Goal: Task Accomplishment & Management: Complete application form

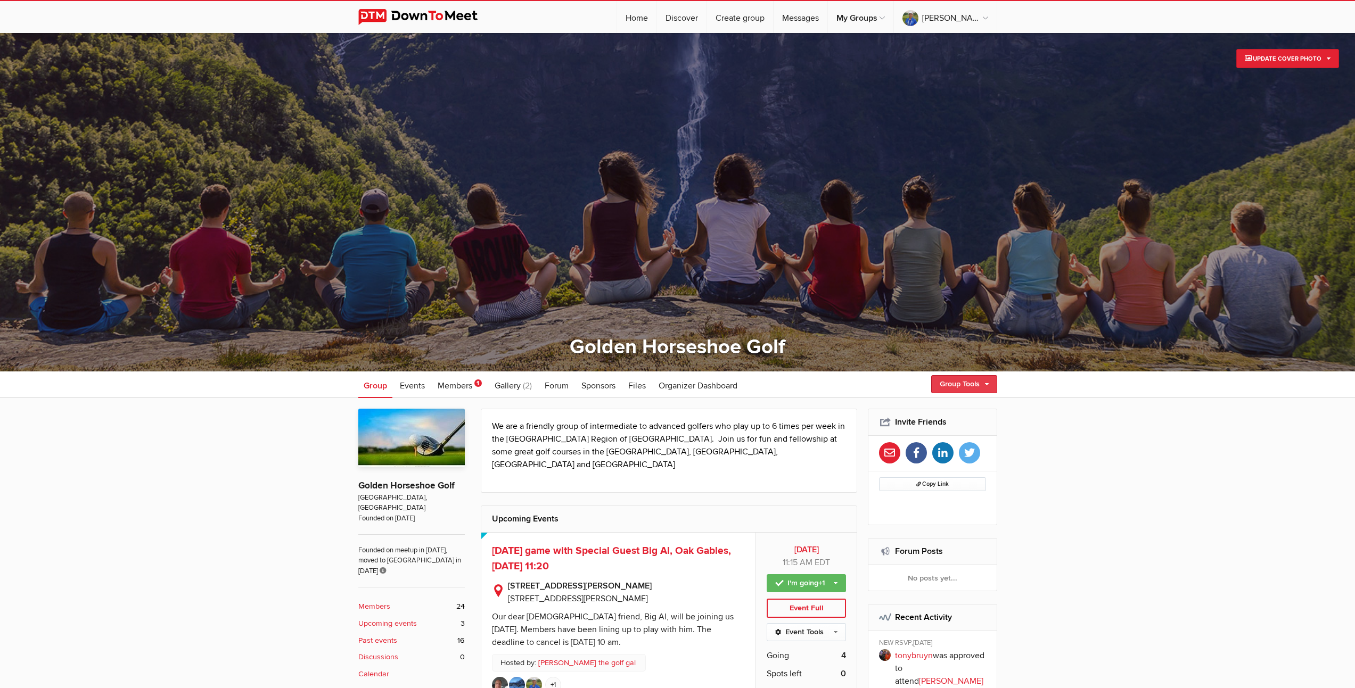
click at [945, 386] on link "Group Tools" at bounding box center [964, 384] width 66 height 18
click at [926, 409] on link "Create Event" at bounding box center [949, 407] width 96 height 16
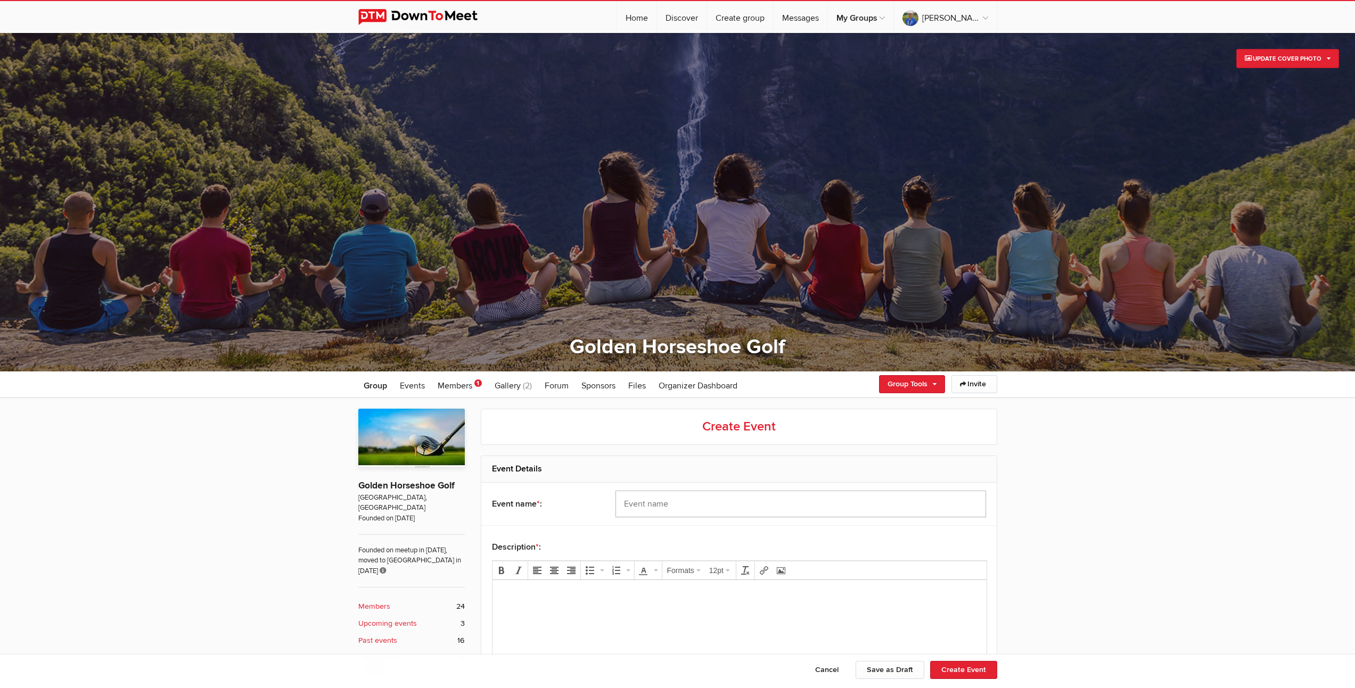
click at [709, 506] on input "text" at bounding box center [800, 504] width 370 height 27
type input "Century Pines GC, [DATE] 10:00 am"
click at [597, 627] on body at bounding box center [738, 613] width 485 height 48
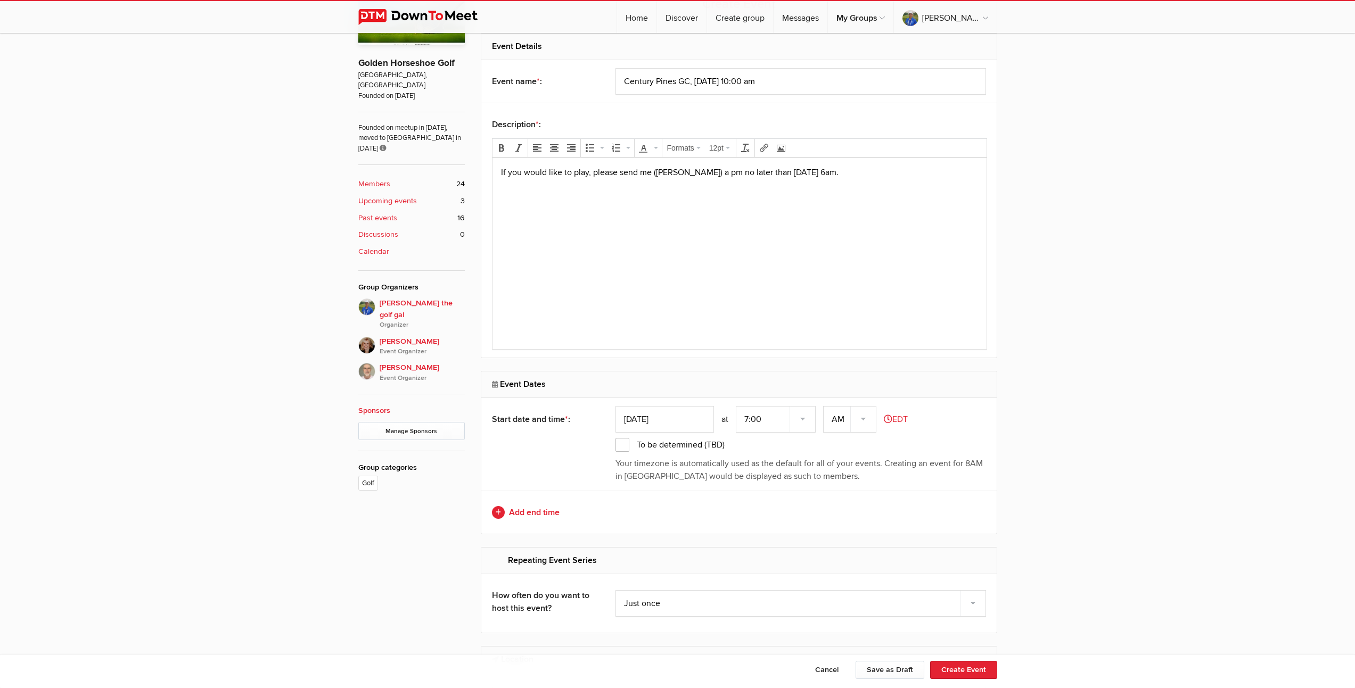
scroll to position [430, 0]
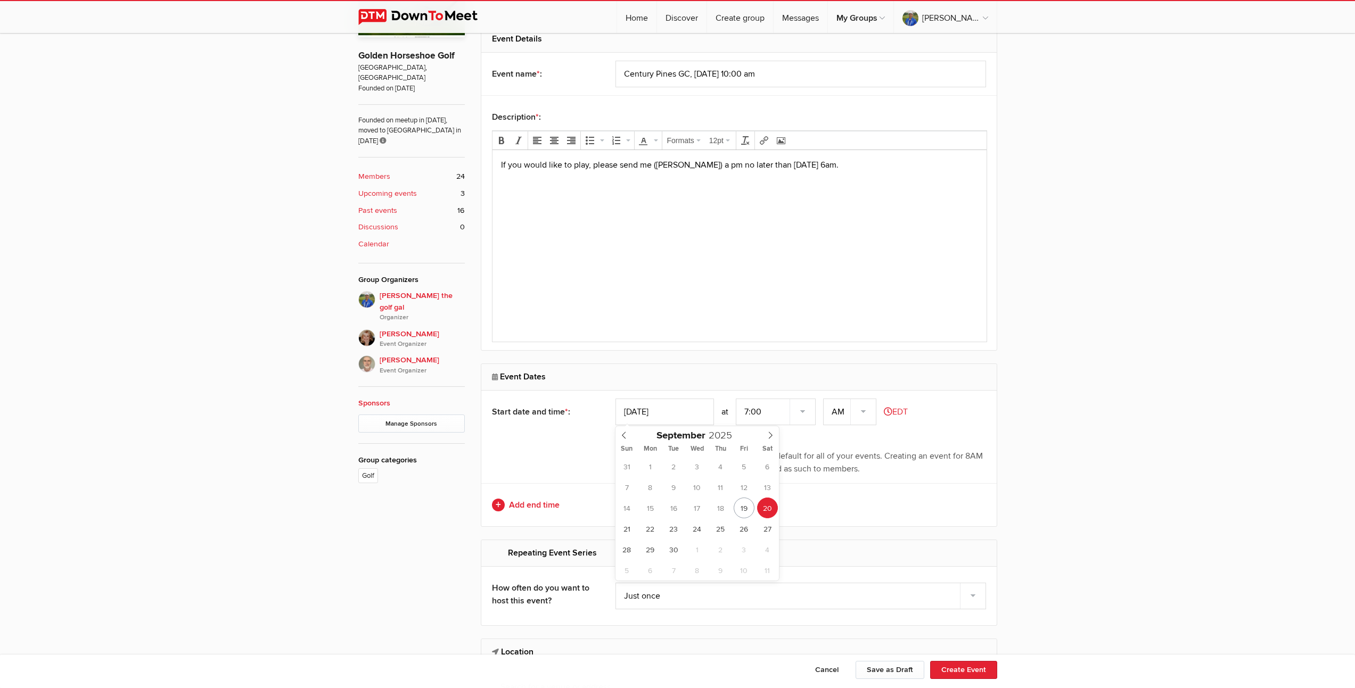
click at [667, 412] on input "[DATE]" at bounding box center [664, 412] width 98 height 27
click at [771, 436] on icon at bounding box center [771, 435] width 4 height 7
type input "[DATE]"
click at [749, 414] on select "7:00 7:15 7:30 7:45 8:00 8:15 8:30 8:45 9:00 9:15 9:30 9:45 10:00 10:15 10:30 1…" at bounding box center [776, 412] width 80 height 27
select select "10:00:00"
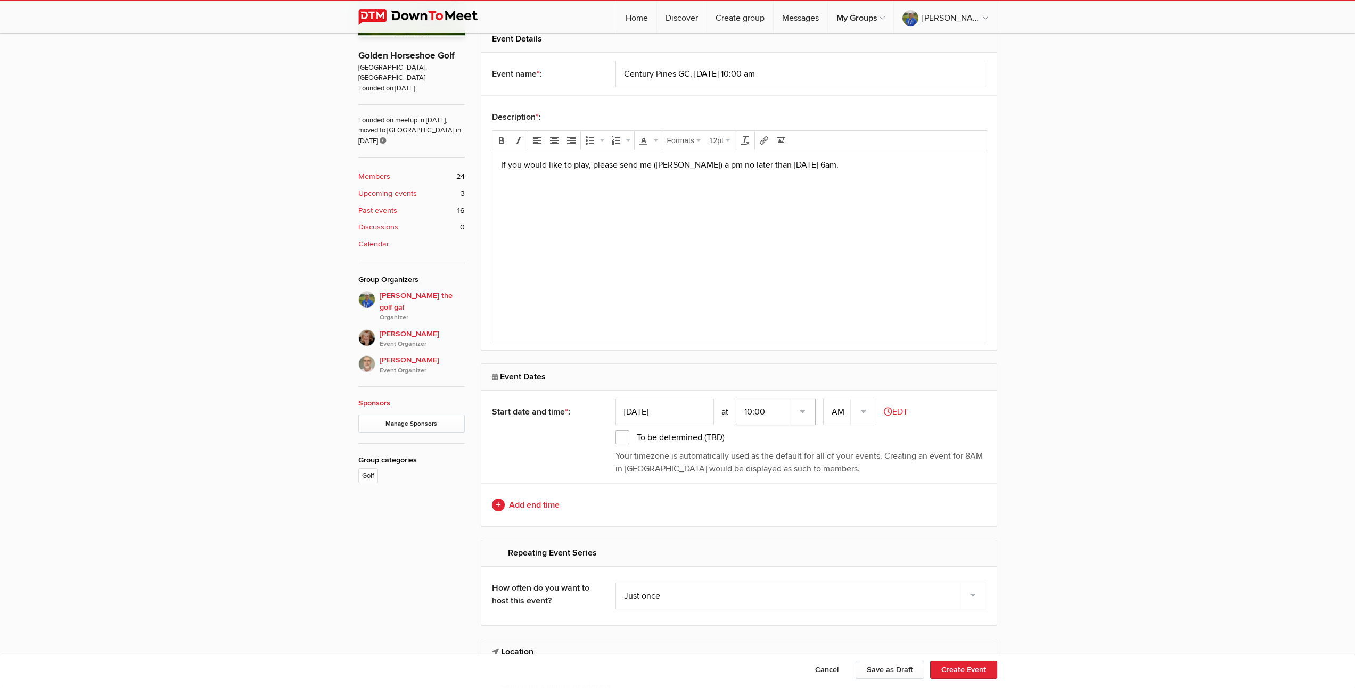
click at [737, 399] on select "7:00 7:15 7:30 7:45 8:00 8:15 8:30 8:45 9:00 9:15 9:30 9:45 10:00 10:15 10:30 1…" at bounding box center [776, 412] width 80 height 27
click at [525, 502] on link "Add end time" at bounding box center [739, 505] width 494 height 13
click at [664, 506] on input "text" at bounding box center [664, 505] width 98 height 27
type input "[DATE]"
click at [749, 503] on select "7:00 7:15 7:30 7:45 8:00 8:15 8:30 8:45 9:00 9:15 9:30 9:45 10:00 10:15 10:30 1…" at bounding box center [776, 505] width 80 height 27
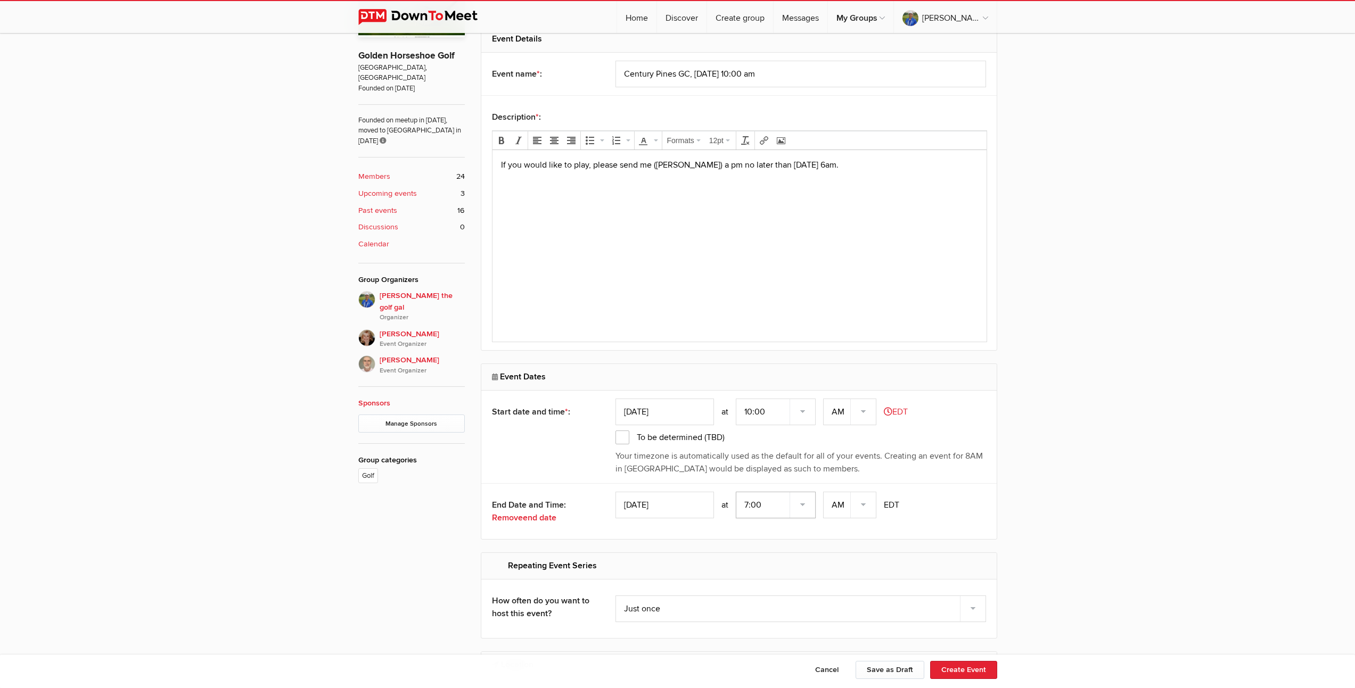
select select "3:00:00"
click at [737, 492] on select "7:00 7:15 7:30 7:45 8:00 8:15 8:30 8:45 9:00 9:15 9:30 9:45 10:00 10:15 10:30 1…" at bounding box center [776, 505] width 80 height 27
click at [861, 501] on select "AM PM" at bounding box center [849, 505] width 53 height 27
select select "PM"
click at [824, 492] on select "AM PM" at bounding box center [849, 505] width 53 height 27
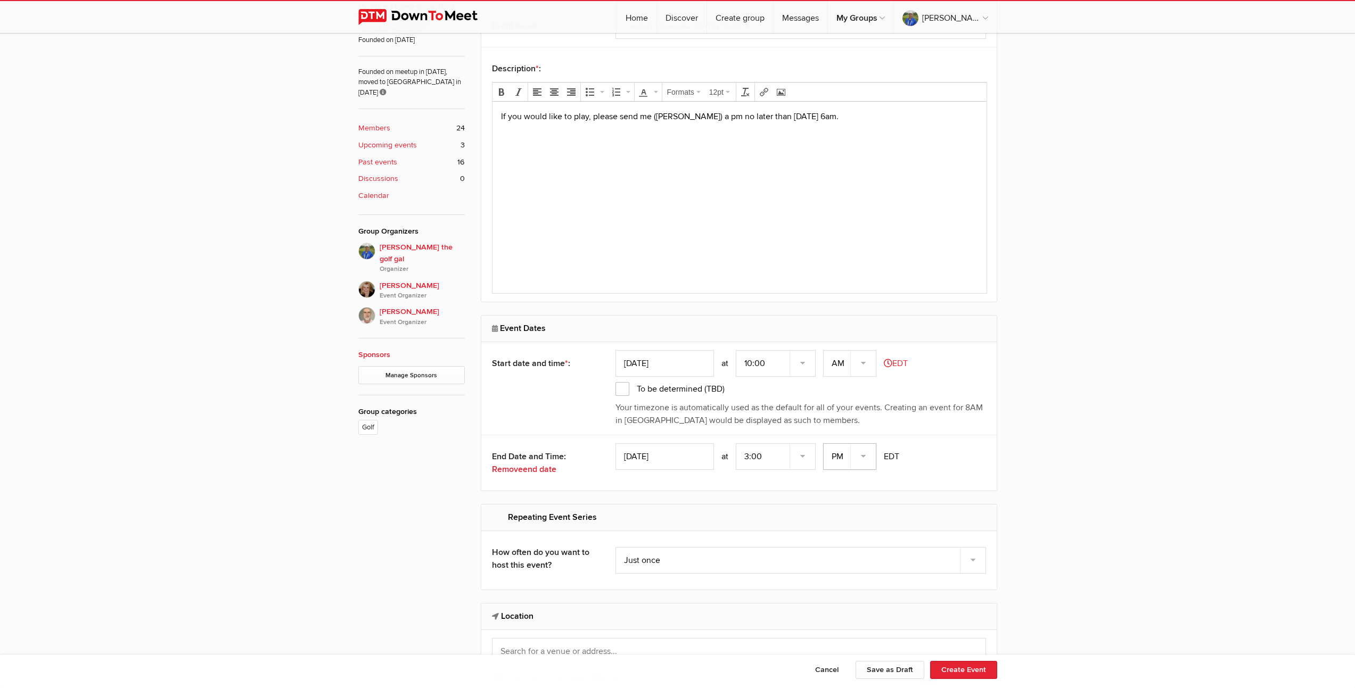
scroll to position [652, 0]
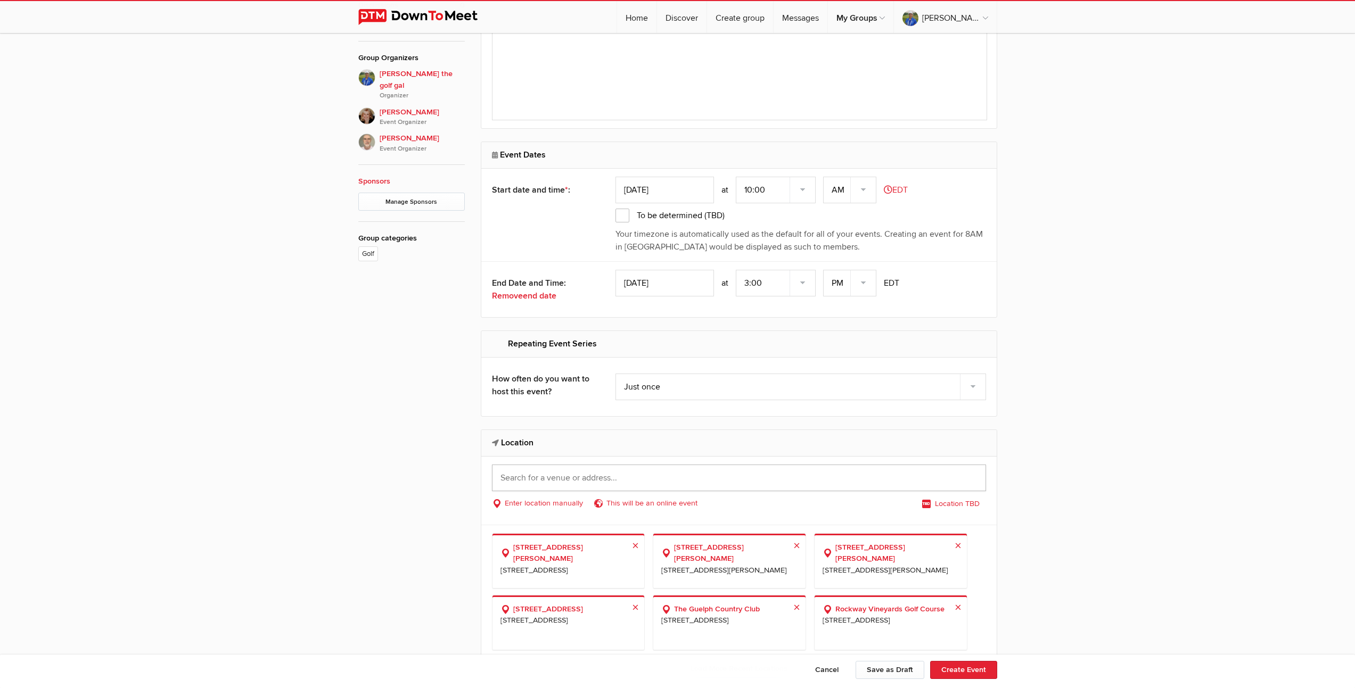
click at [619, 475] on input "text" at bounding box center [739, 478] width 494 height 27
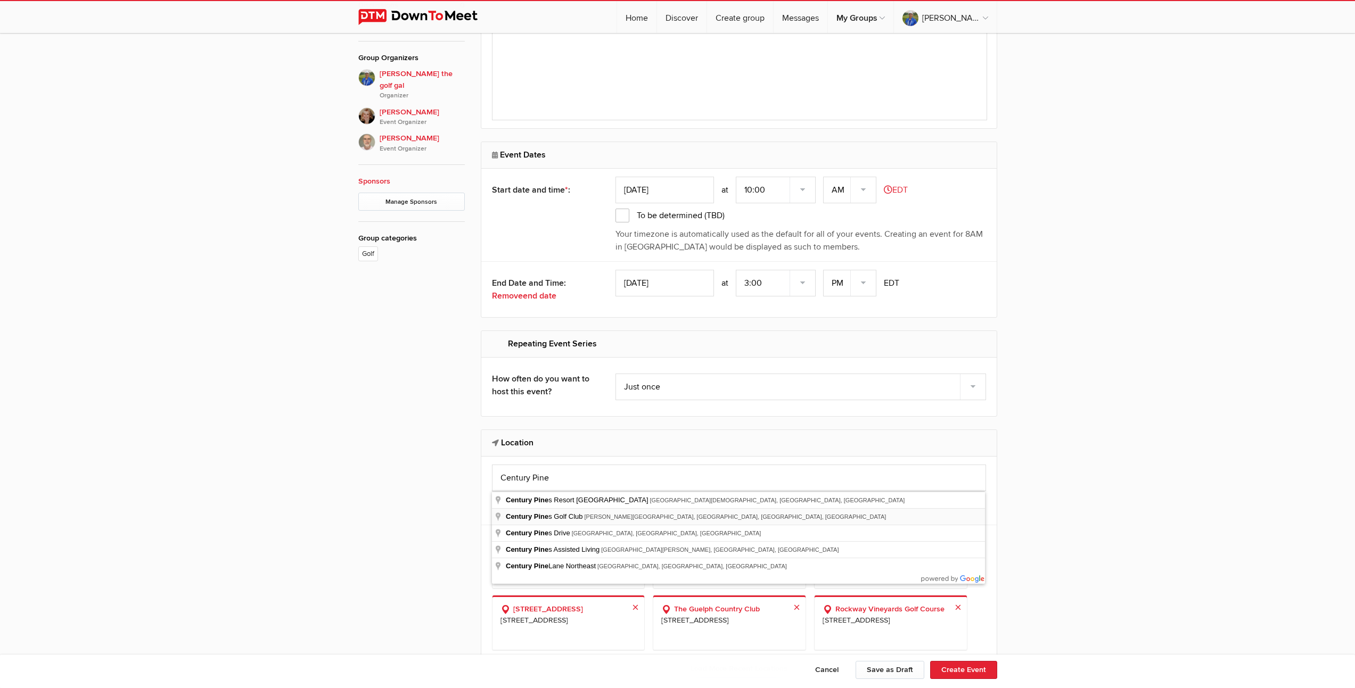
type input "Century [GEOGRAPHIC_DATA], [PERSON_NAME][GEOGRAPHIC_DATA], [GEOGRAPHIC_DATA], […"
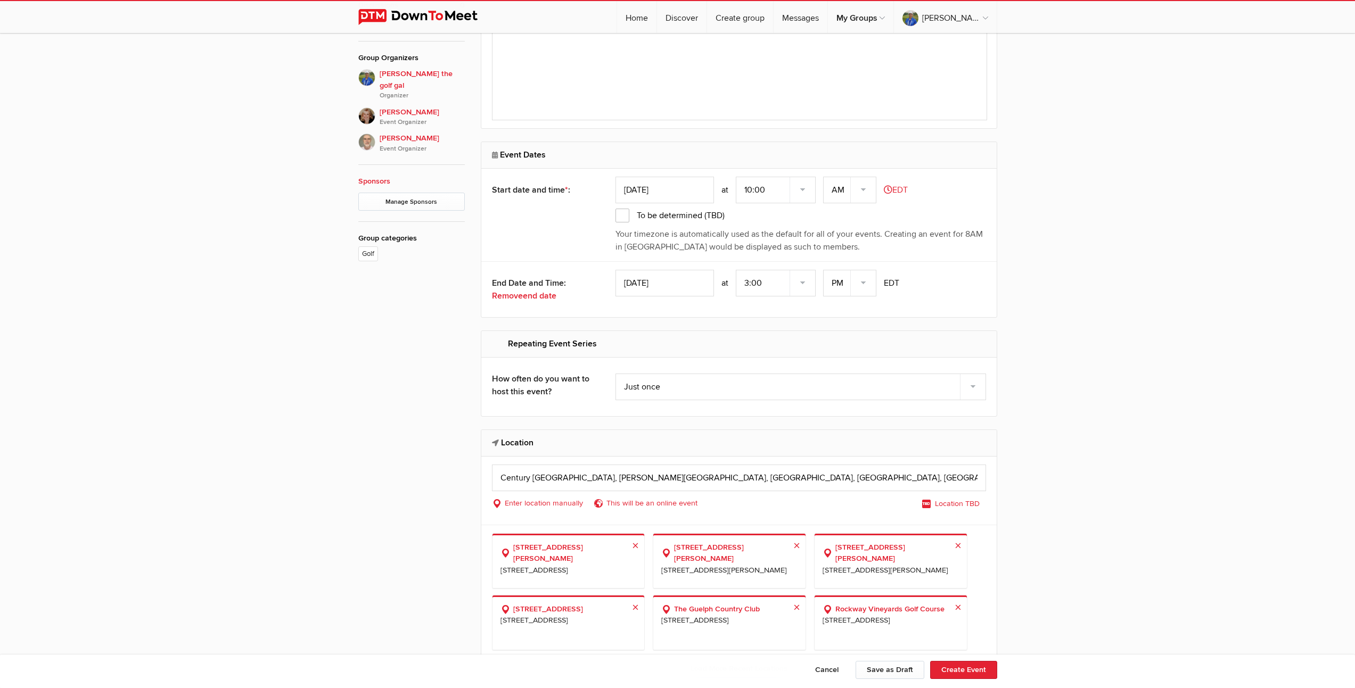
select select "[GEOGRAPHIC_DATA]"
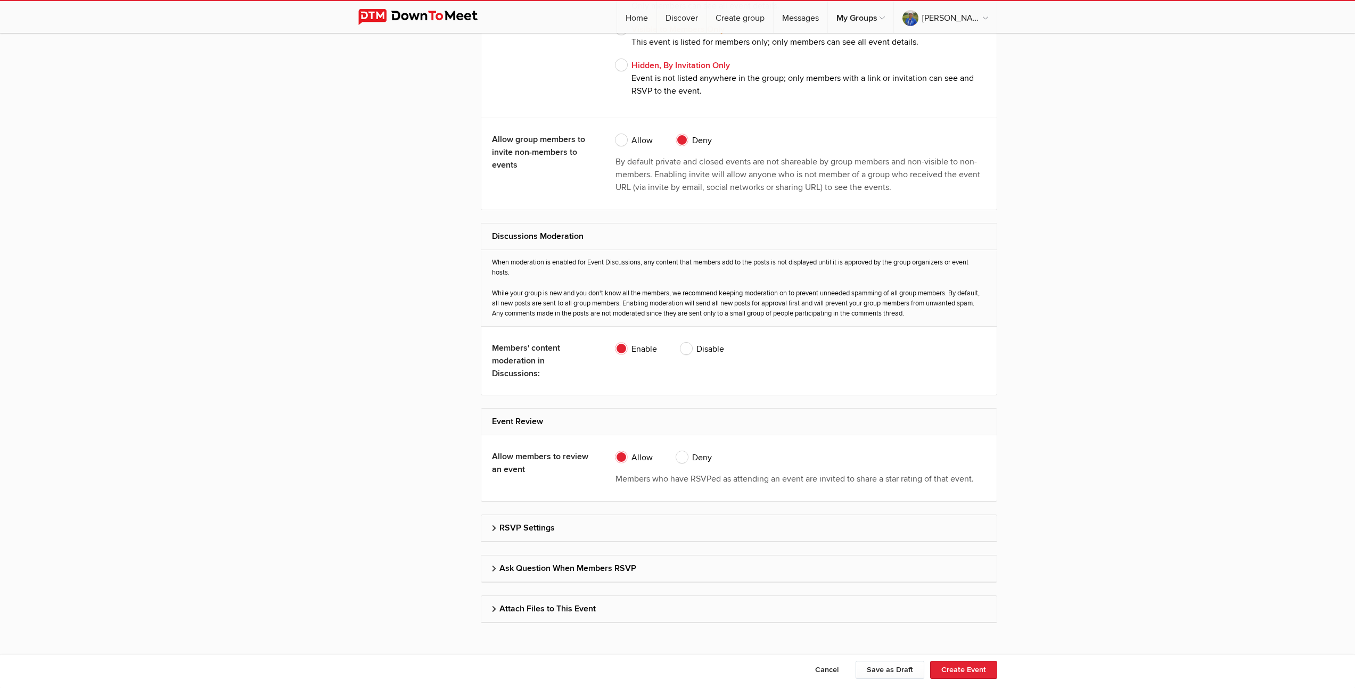
scroll to position [1966, 0]
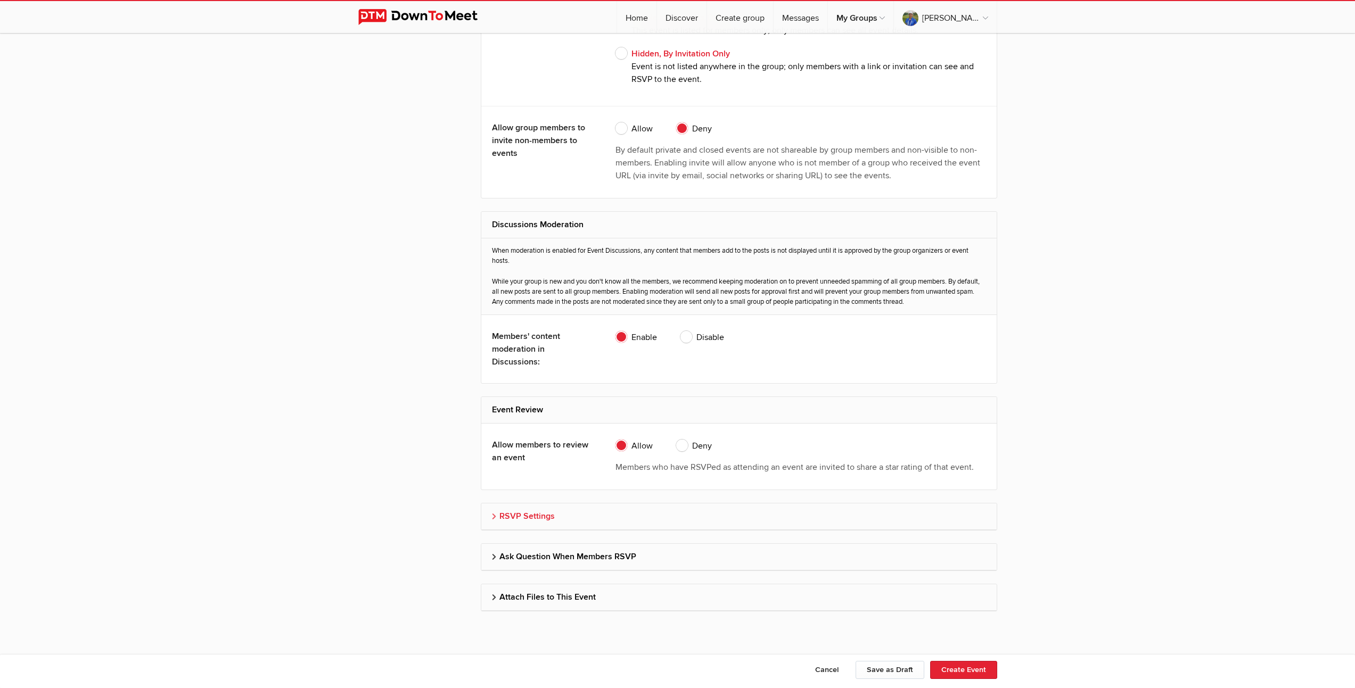
click at [531, 518] on h2 "RSVP Settings" at bounding box center [739, 517] width 494 height 26
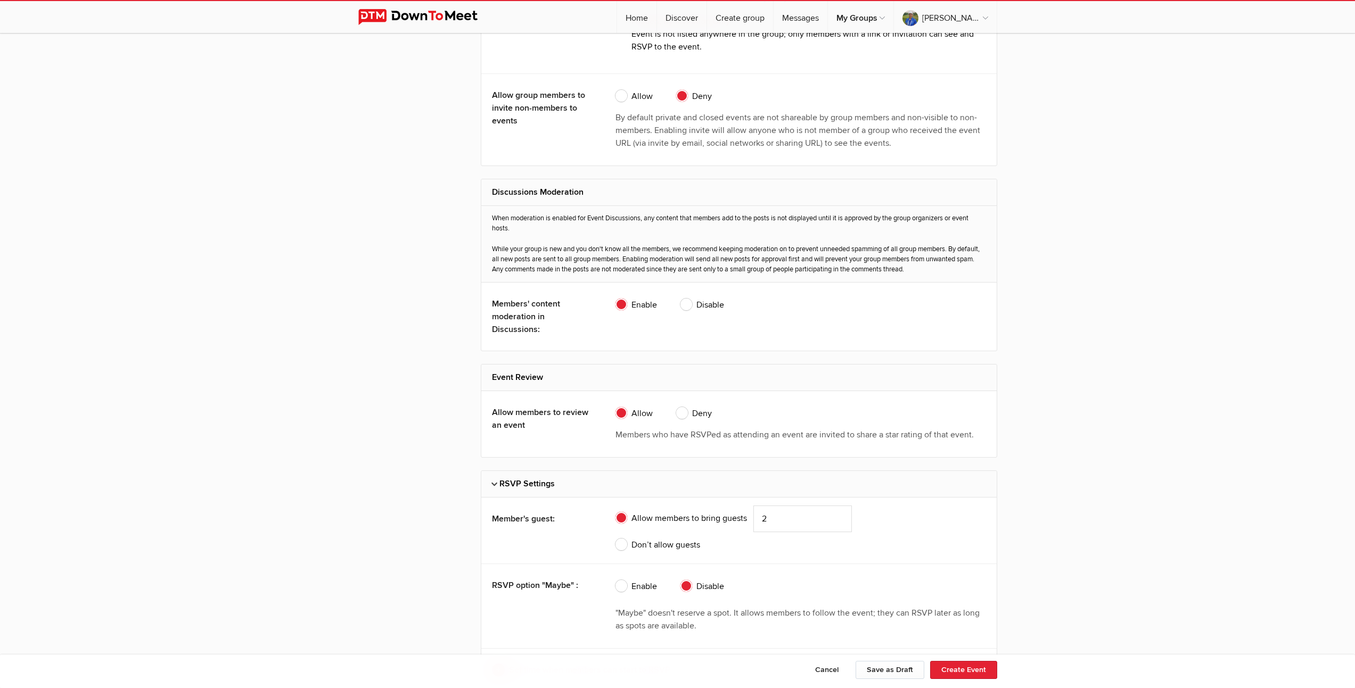
scroll to position [2055, 0]
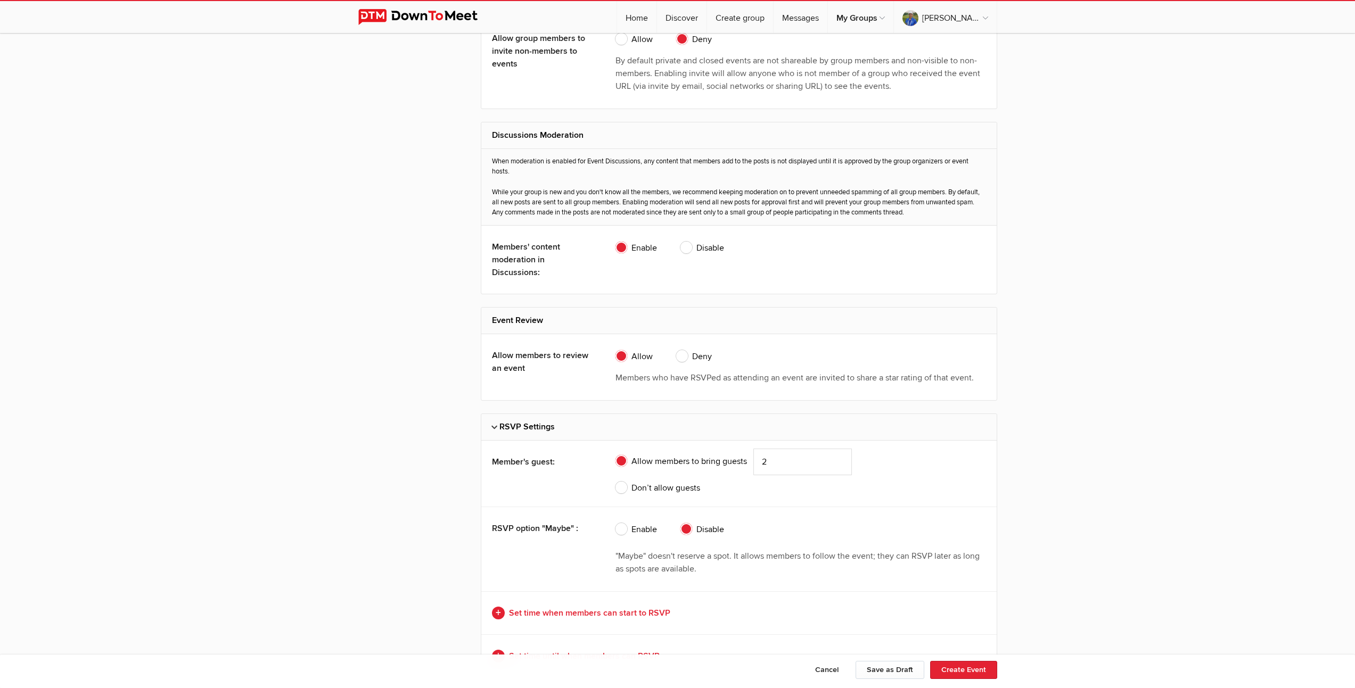
click at [619, 490] on span "Don’t allow guests" at bounding box center [657, 488] width 85 height 13
click at [615, 482] on input "Don’t allow guests" at bounding box center [615, 481] width 1 height 1
radio input "true"
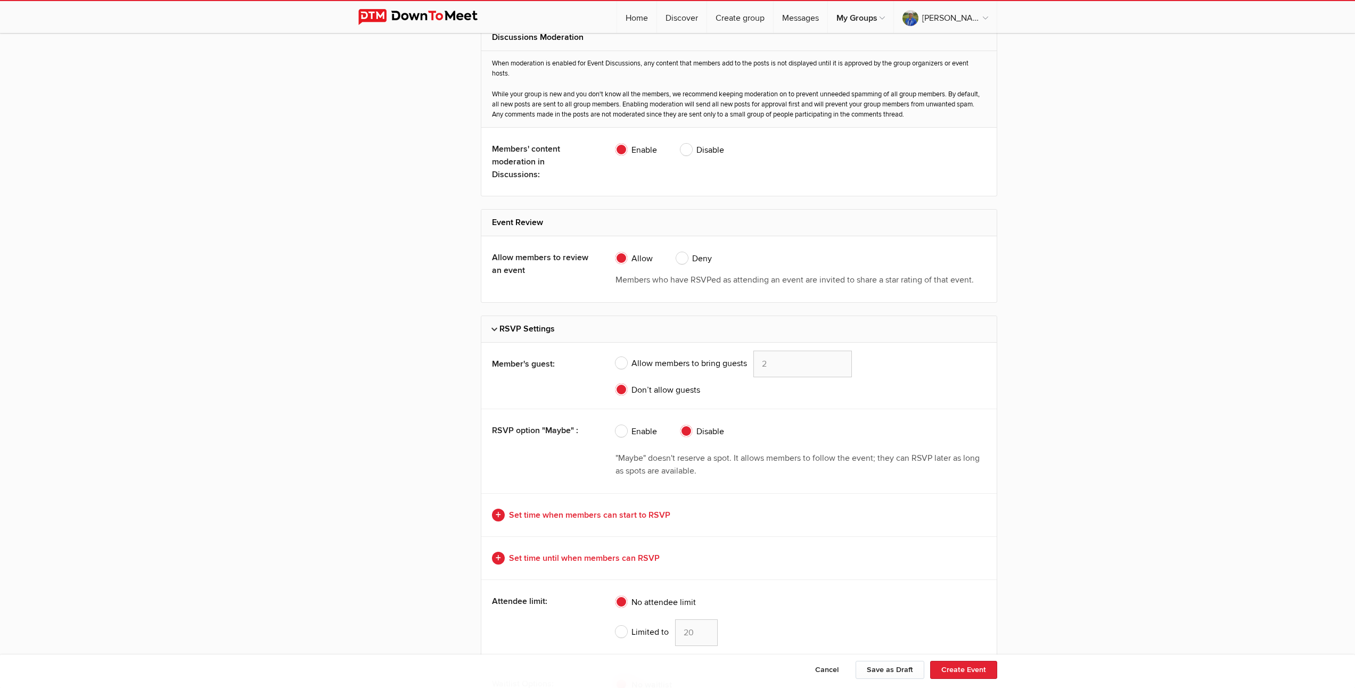
scroll to position [2282, 0]
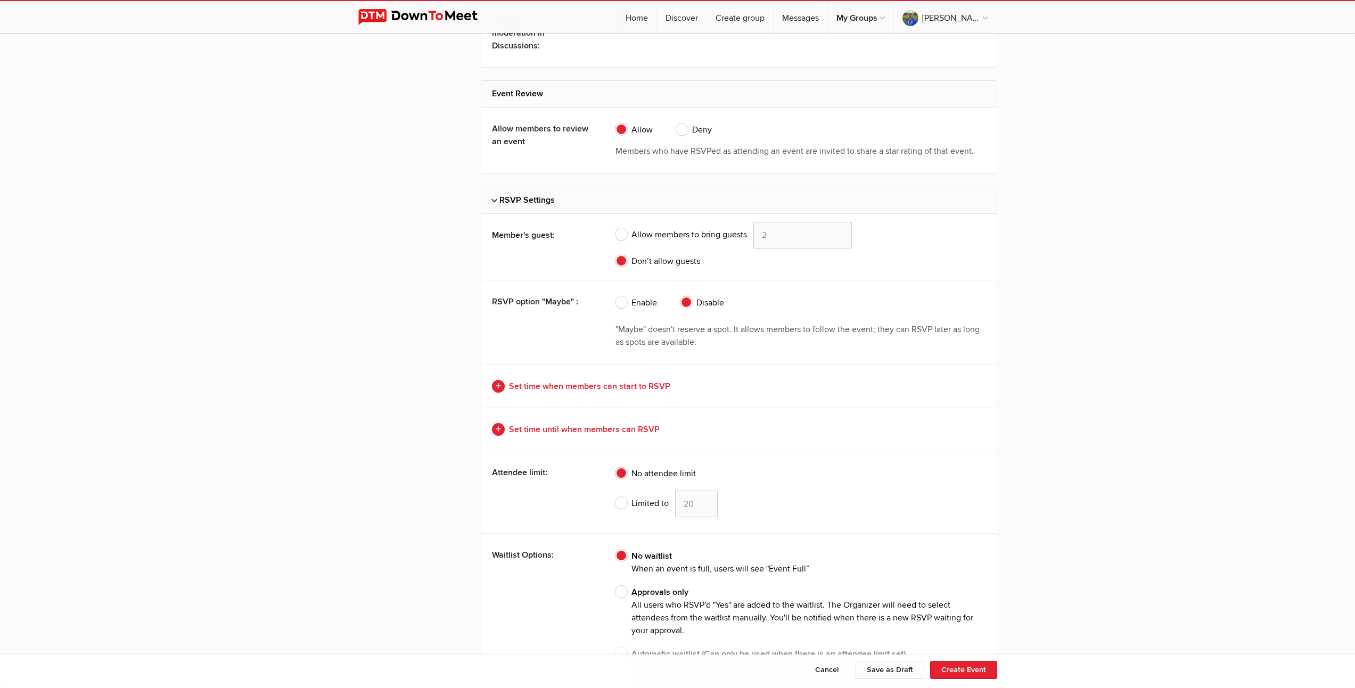
click at [618, 505] on span "Limited to" at bounding box center [641, 503] width 53 height 13
click at [615, 491] on input "Limited to 20" at bounding box center [615, 490] width 1 height 1
radio input "true"
click at [705, 506] on input "19" at bounding box center [696, 504] width 43 height 27
click at [705, 506] on input "18" at bounding box center [696, 504] width 43 height 27
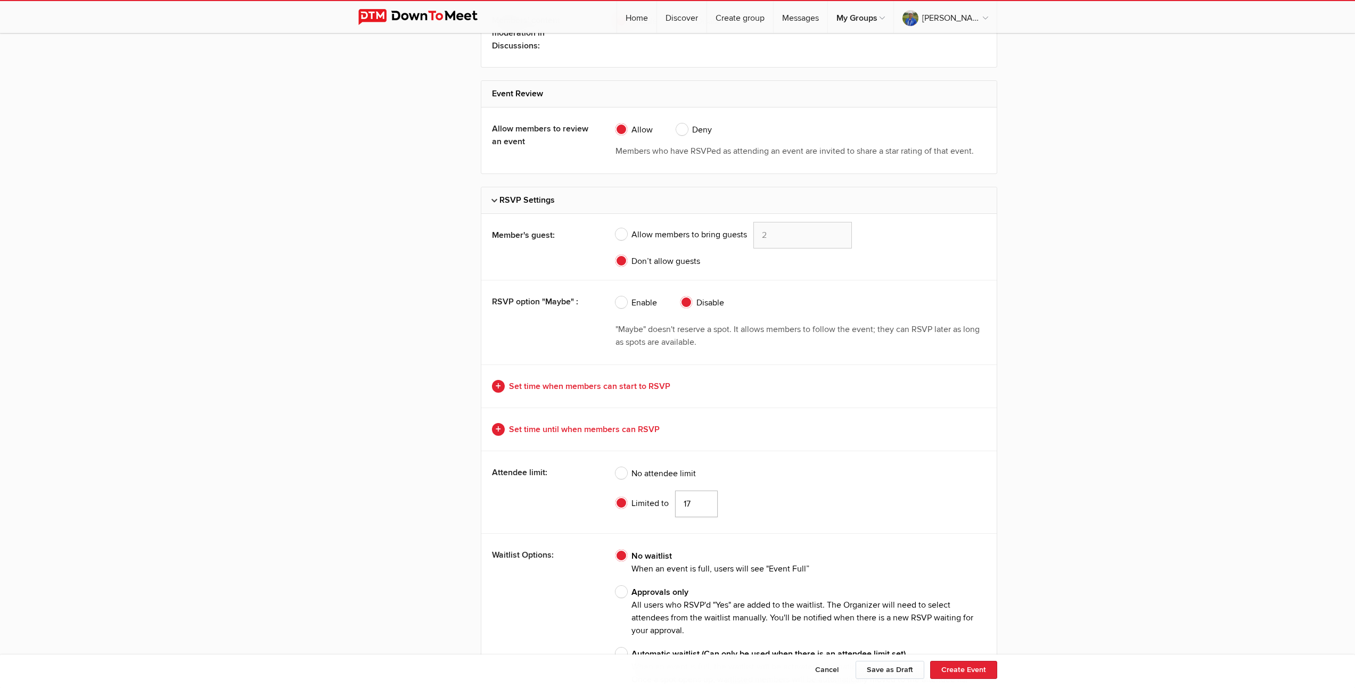
click at [705, 506] on input "17" at bounding box center [696, 504] width 43 height 27
click at [705, 506] on input "16" at bounding box center [696, 504] width 43 height 27
click at [705, 506] on input "15" at bounding box center [696, 504] width 43 height 27
click at [705, 506] on input "14" at bounding box center [696, 504] width 43 height 27
click at [705, 506] on input "13" at bounding box center [696, 504] width 43 height 27
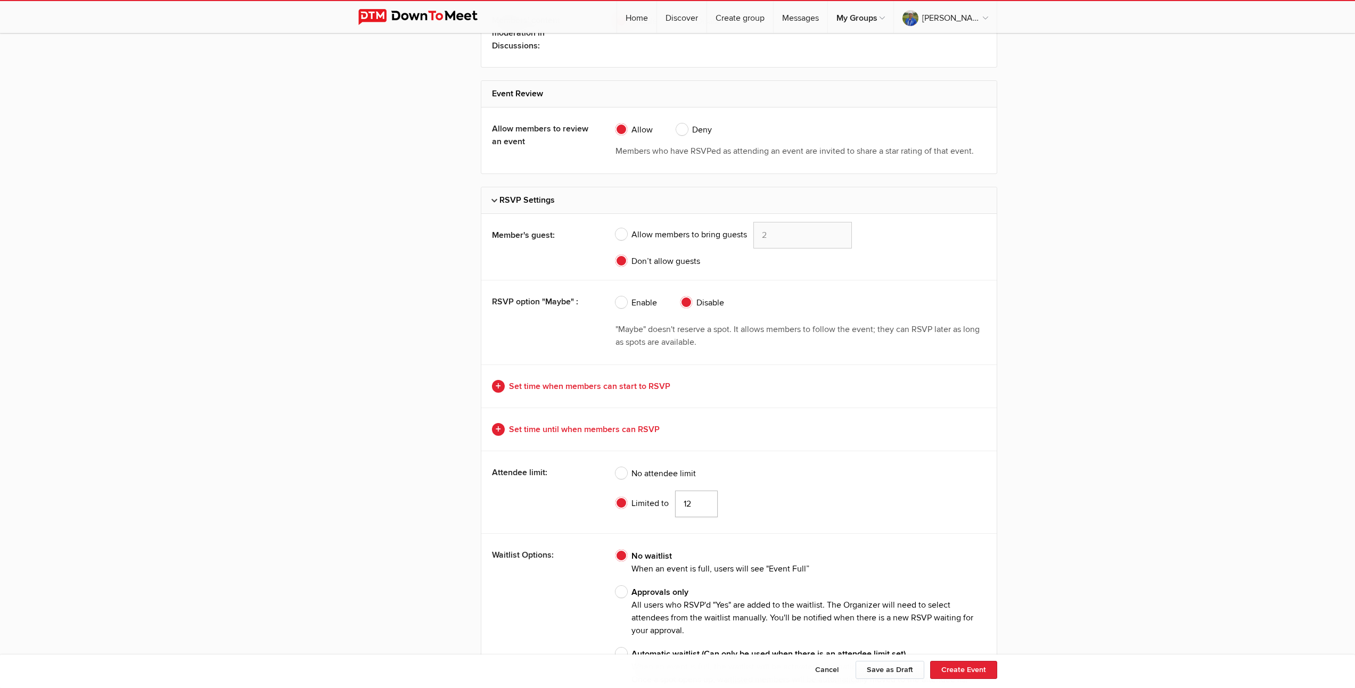
click at [705, 506] on input "12" at bounding box center [696, 504] width 43 height 27
click at [705, 506] on input "11" at bounding box center [696, 504] width 43 height 27
click at [705, 506] on input "10" at bounding box center [696, 504] width 43 height 27
click at [705, 506] on input "9" at bounding box center [696, 504] width 43 height 27
click at [705, 506] on input "8" at bounding box center [696, 504] width 43 height 27
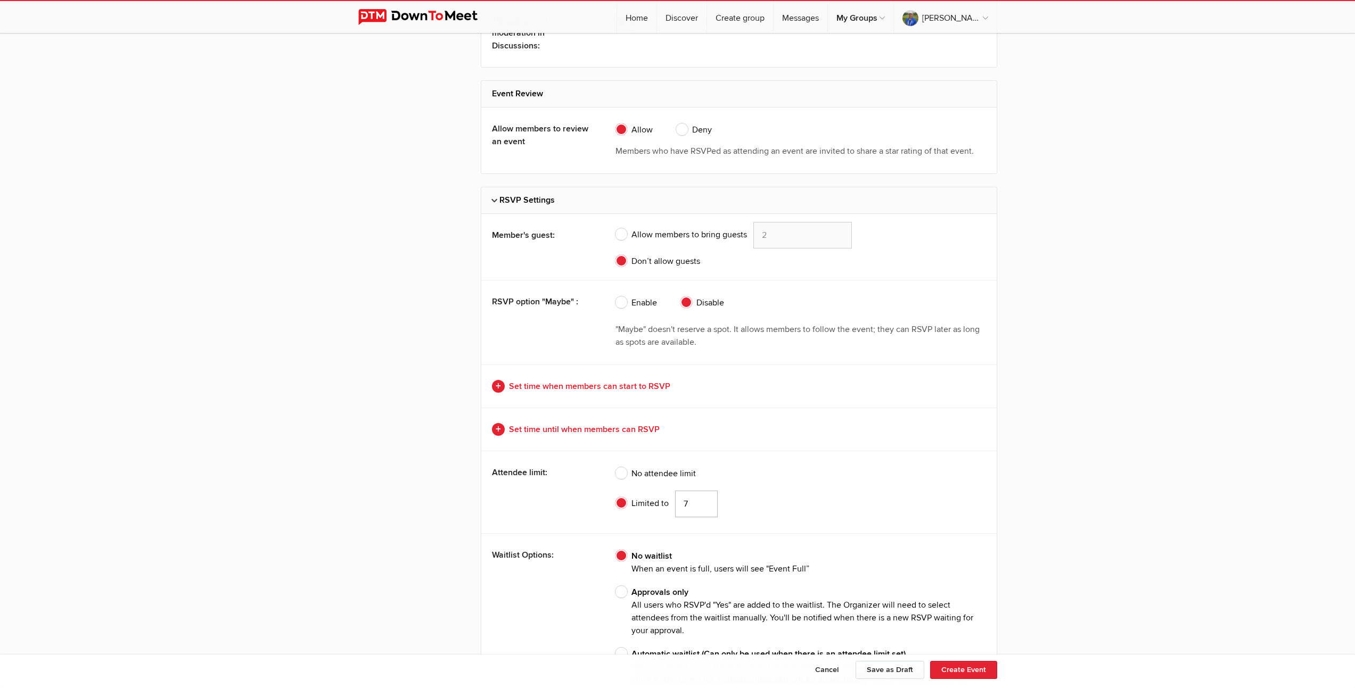
click at [705, 506] on input "7" at bounding box center [696, 504] width 43 height 27
click at [705, 506] on input "6" at bounding box center [696, 504] width 43 height 27
click at [705, 506] on input "5" at bounding box center [696, 504] width 43 height 27
type input "4"
click at [705, 506] on input "4" at bounding box center [696, 504] width 43 height 27
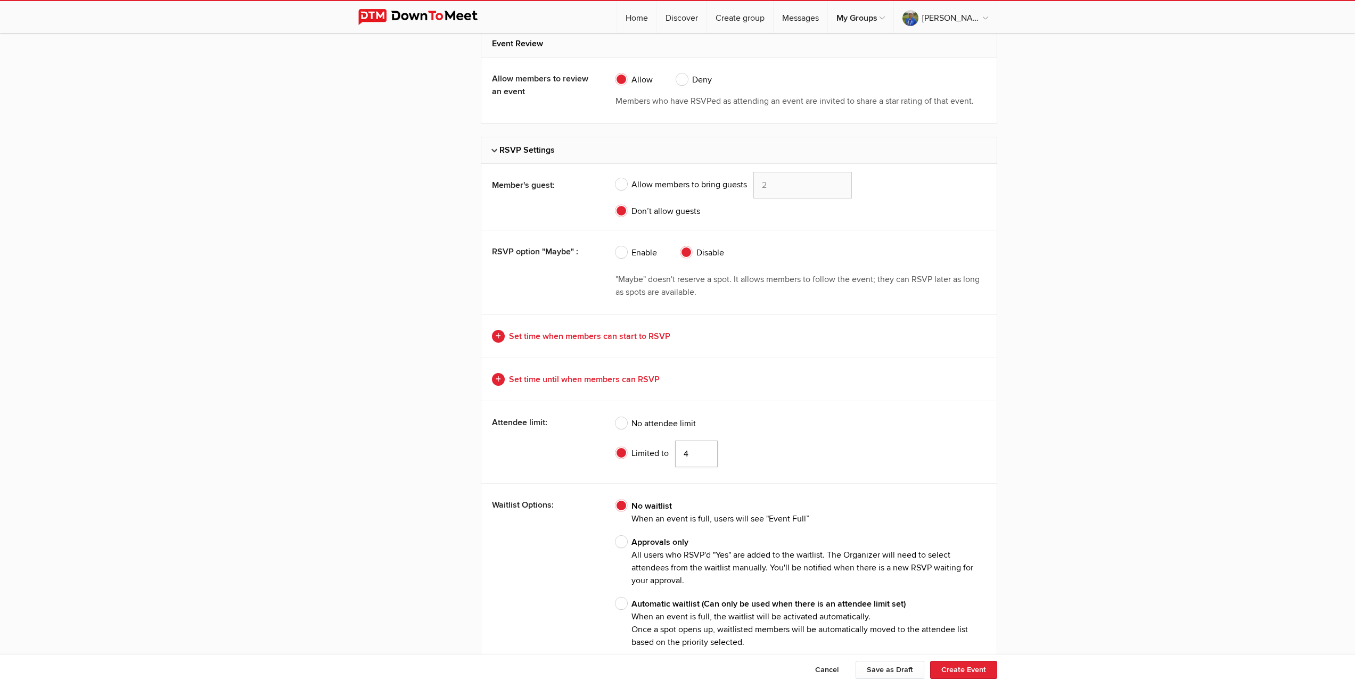
scroll to position [2386, 0]
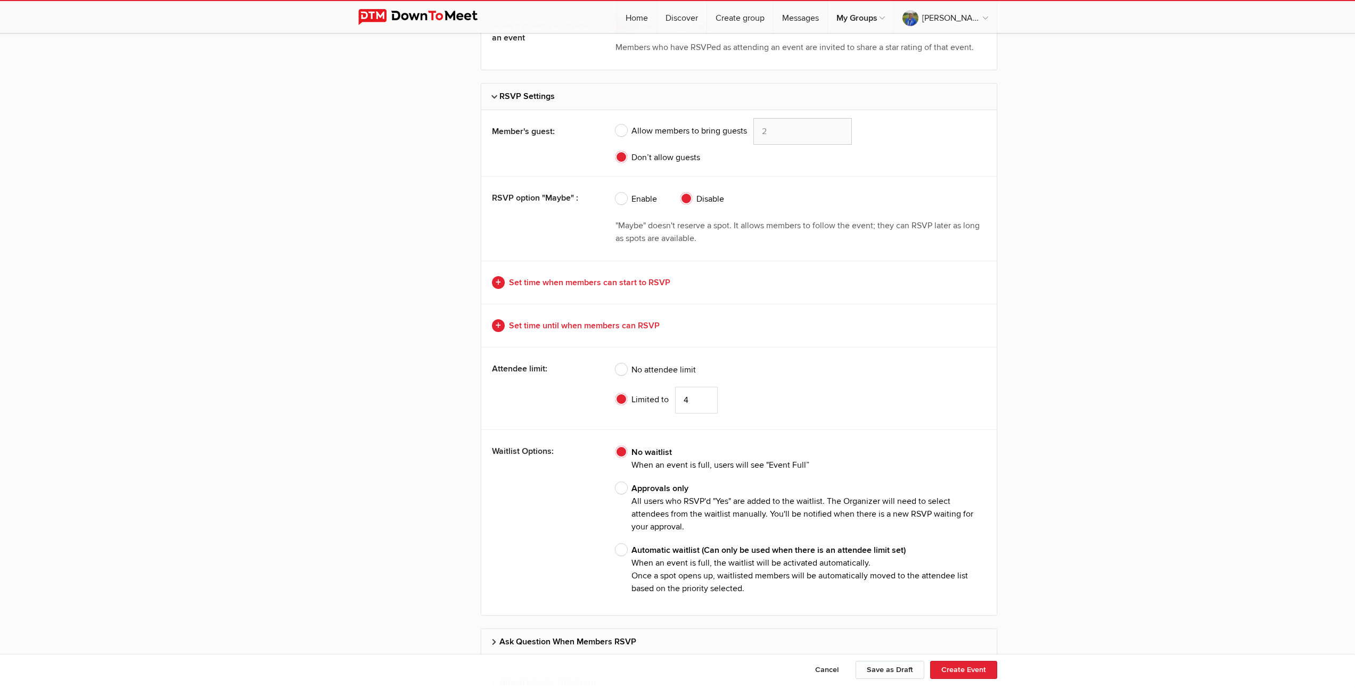
click at [625, 490] on span "Approvals only All users who RSVP'd "Yes" are added to the waitlist. The Organi…" at bounding box center [800, 507] width 370 height 51
click at [615, 482] on input "Approvals only All users who RSVP'd "Yes" are added to the waitlist. The Organi…" at bounding box center [615, 482] width 1 height 1
radio input "true"
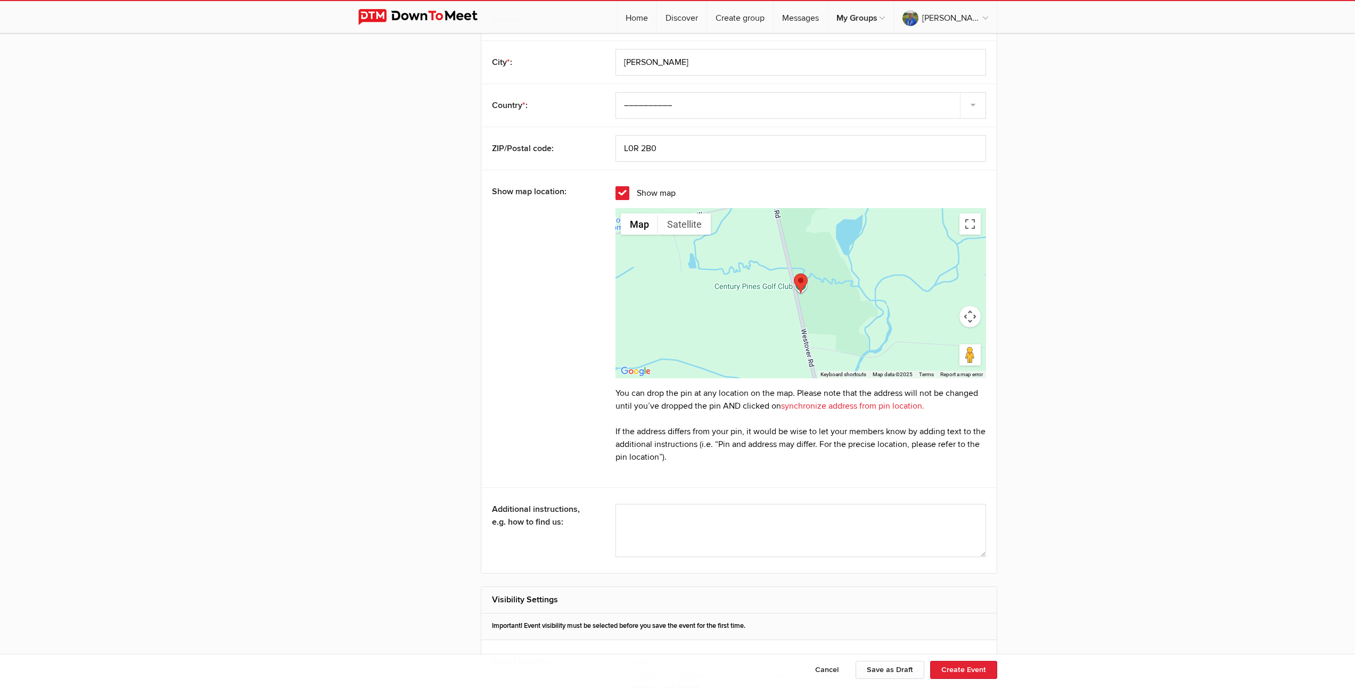
scroll to position [1596, 0]
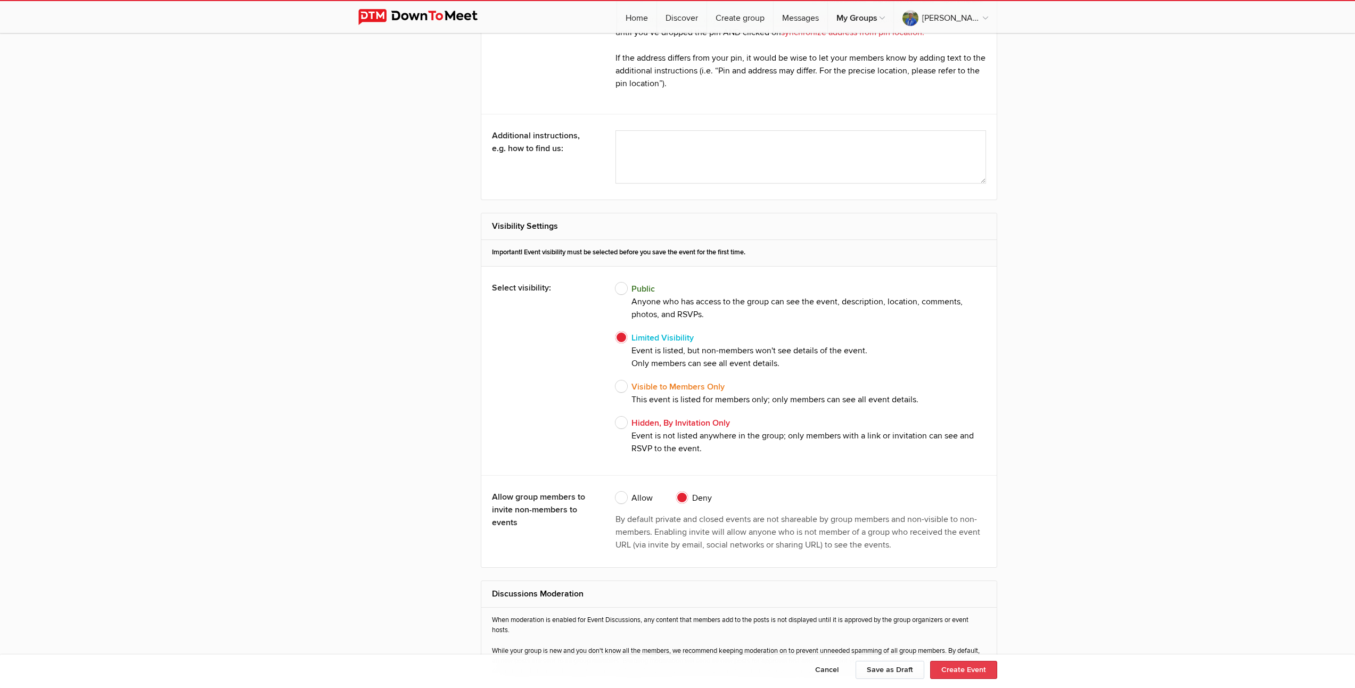
click at [968, 673] on button "Create Event" at bounding box center [963, 670] width 67 height 18
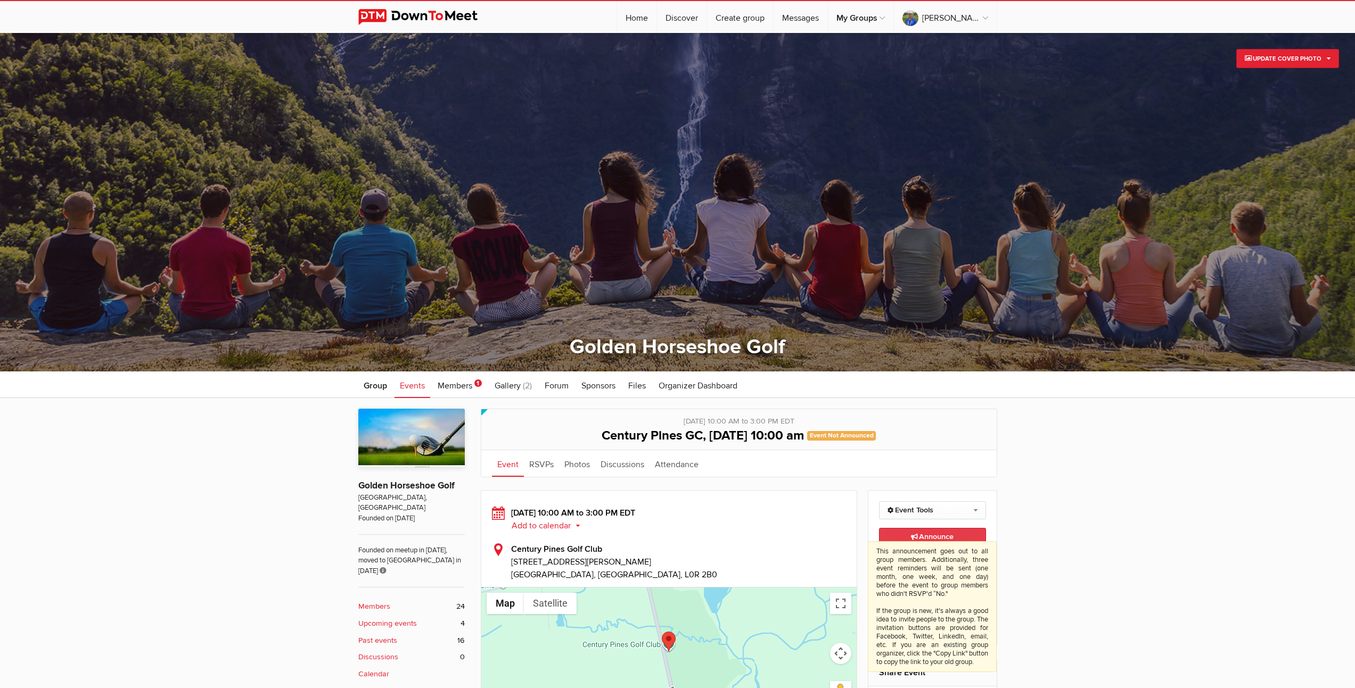
click at [945, 540] on span "Announce This announcement goes out to all group members. Additionally, three e…" at bounding box center [932, 536] width 43 height 9
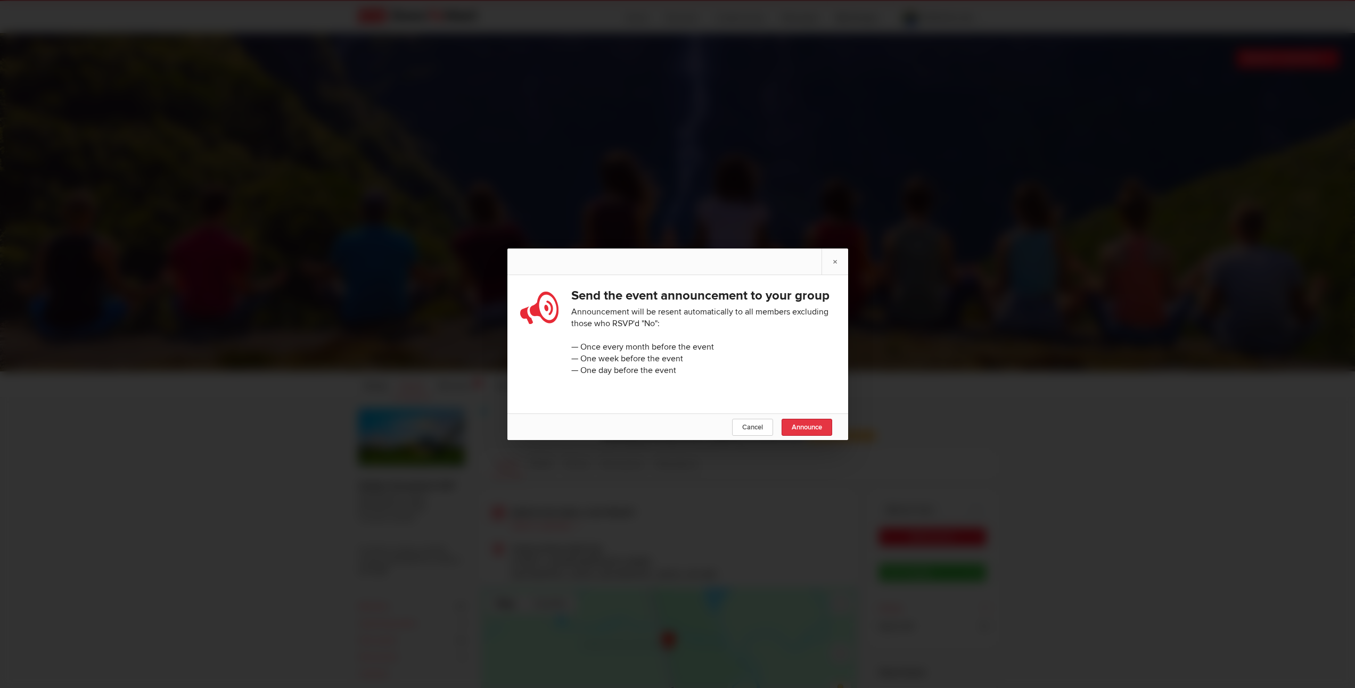
click at [810, 432] on span "Announce" at bounding box center [807, 427] width 30 height 9
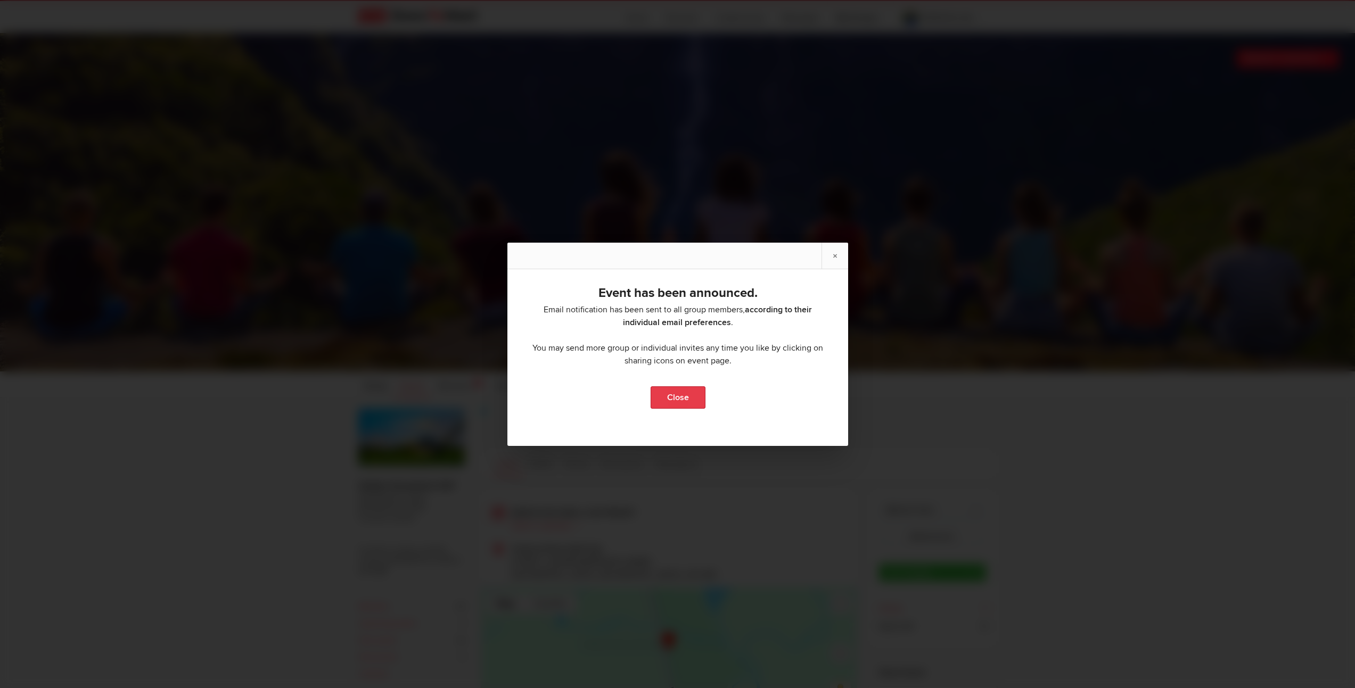
click at [667, 403] on link "Close" at bounding box center [677, 397] width 55 height 22
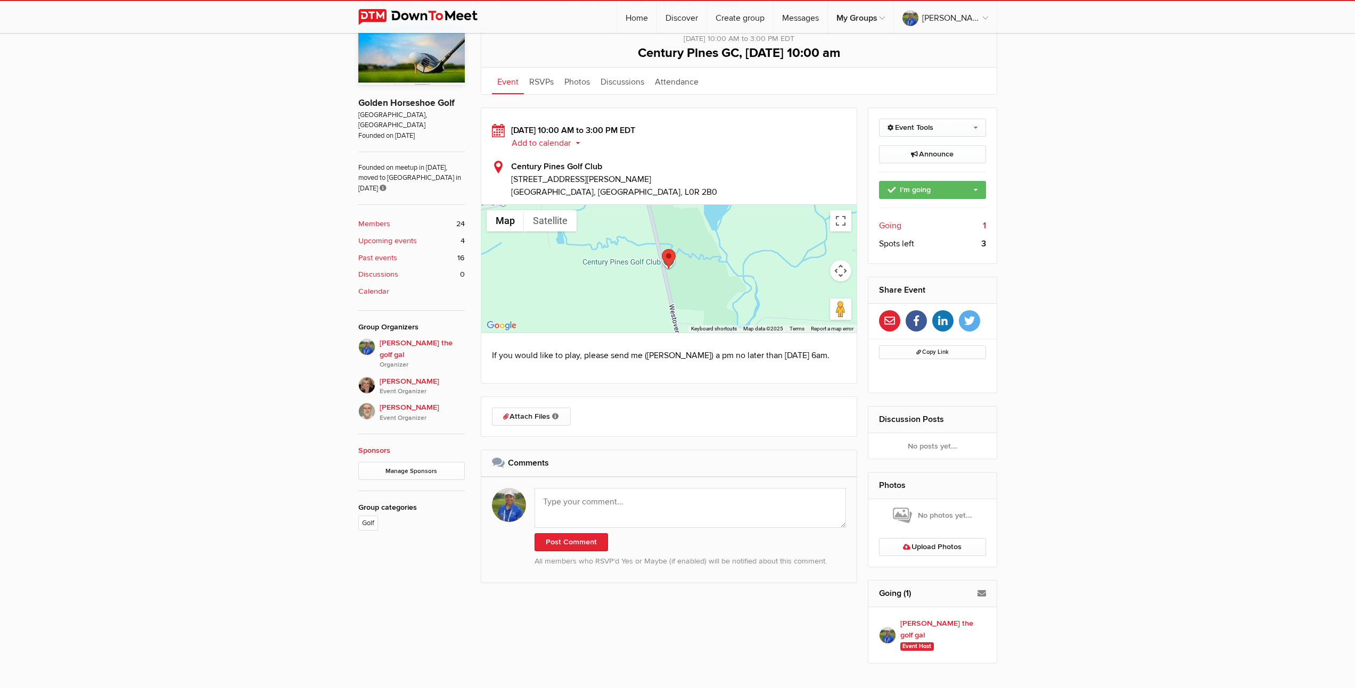
scroll to position [340, 0]
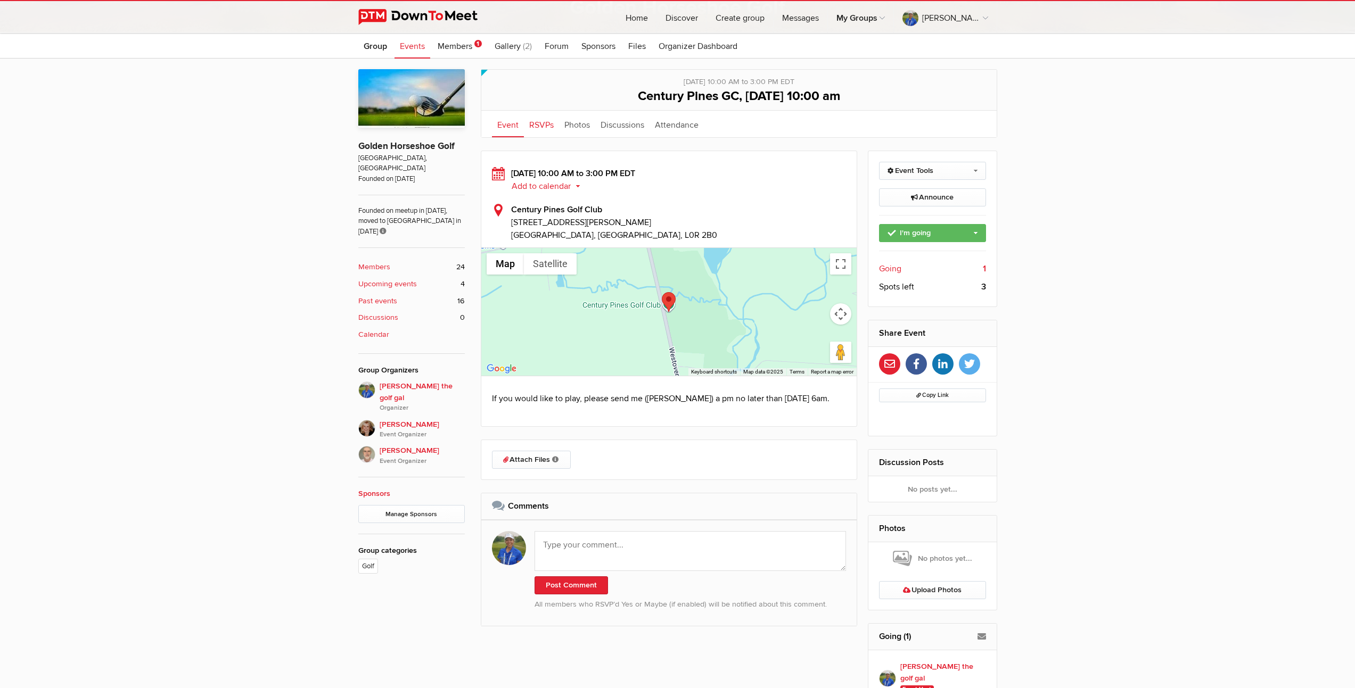
click at [541, 124] on link "RSVPs" at bounding box center [541, 124] width 35 height 27
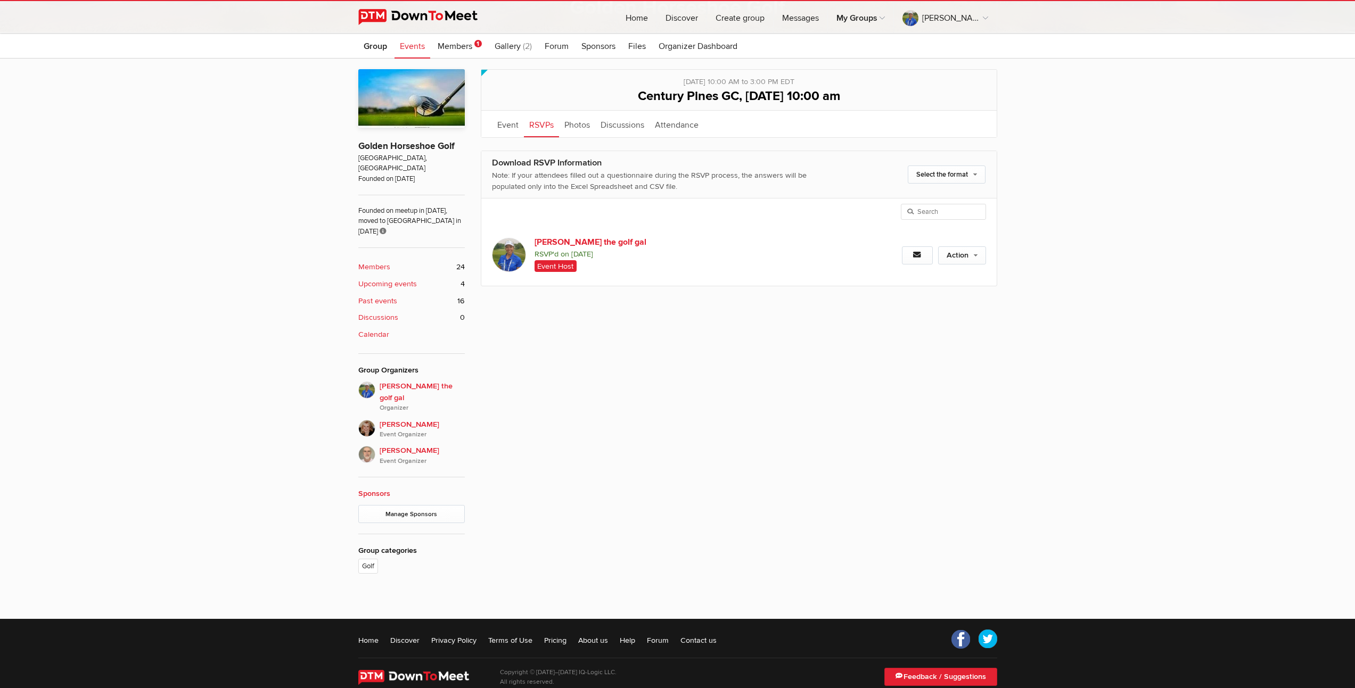
scroll to position [327, 0]
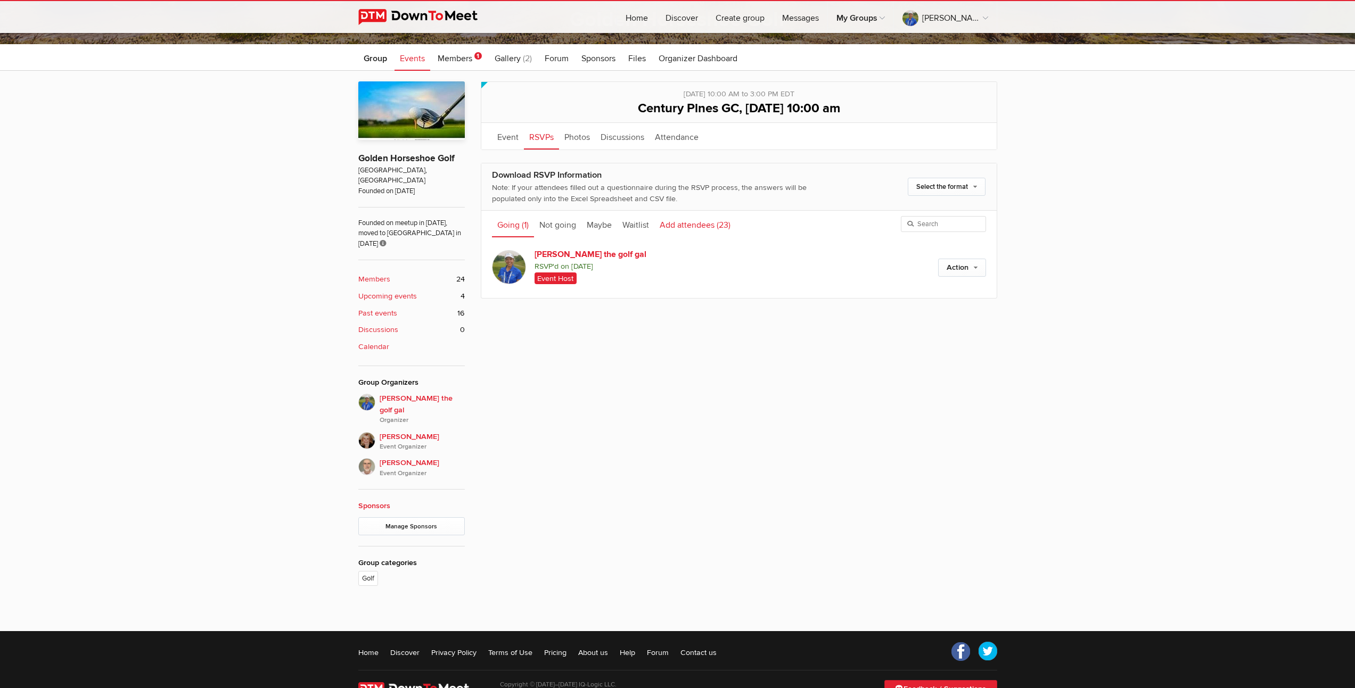
click at [674, 225] on link "Add attendees (23)" at bounding box center [694, 224] width 81 height 27
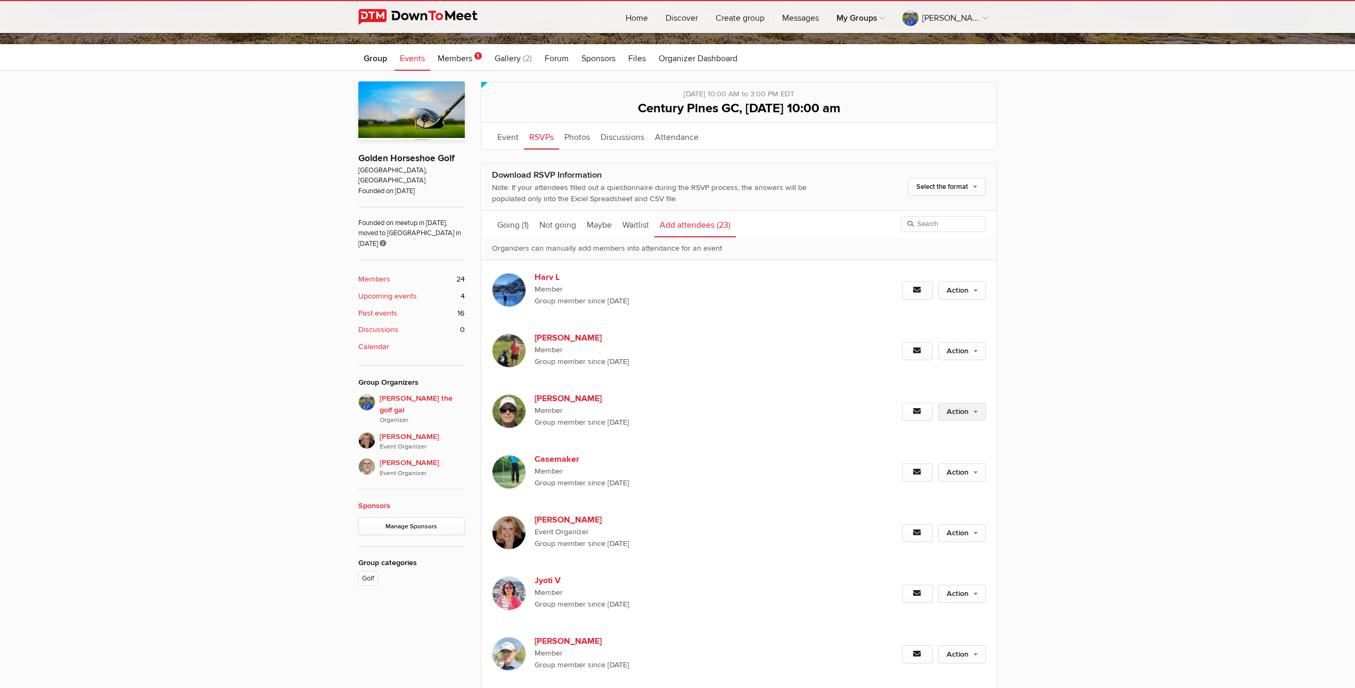
click at [955, 411] on link "Action" at bounding box center [962, 412] width 48 height 18
click at [908, 435] on link "Set as Going" at bounding box center [927, 435] width 116 height 16
click at [950, 411] on link "Action" at bounding box center [962, 412] width 48 height 18
click at [904, 435] on div "Action Set as Going Set as Maybe Set as Not going" at bounding box center [911, 412] width 148 height 61
click at [955, 411] on link "Action" at bounding box center [962, 412] width 48 height 18
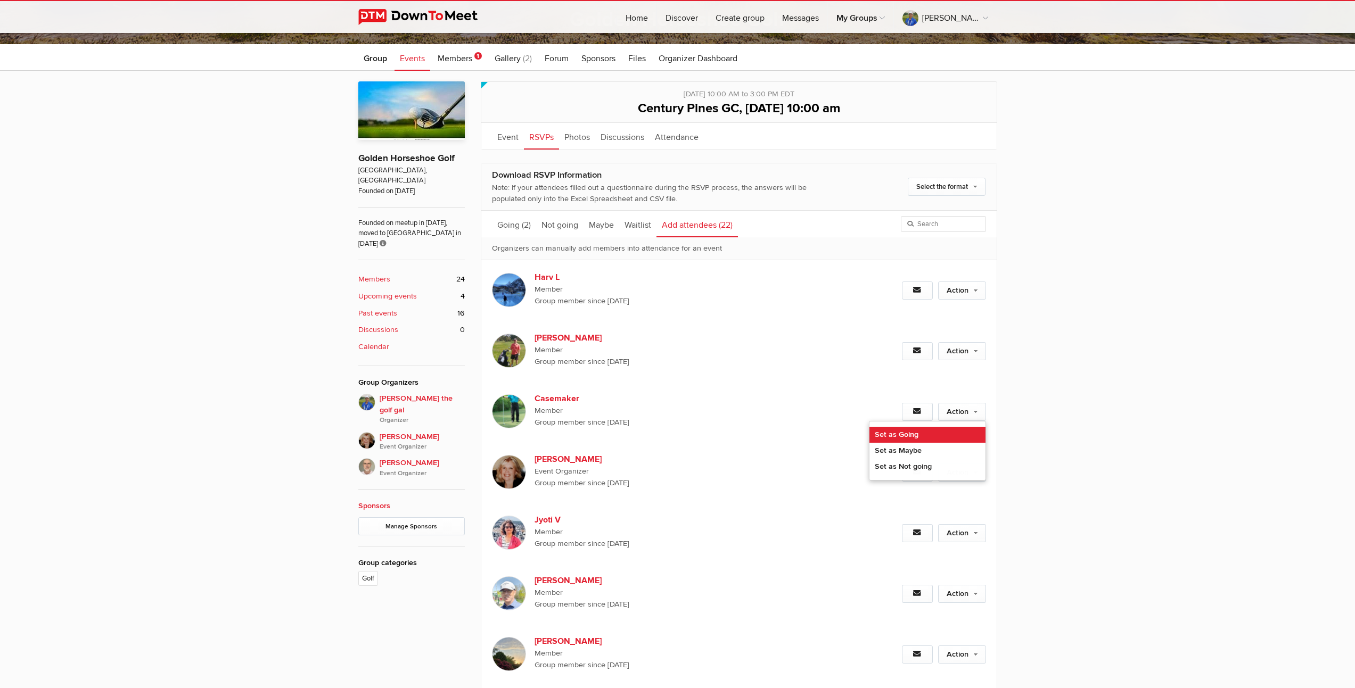
click at [887, 440] on link "Set as Going" at bounding box center [927, 435] width 116 height 16
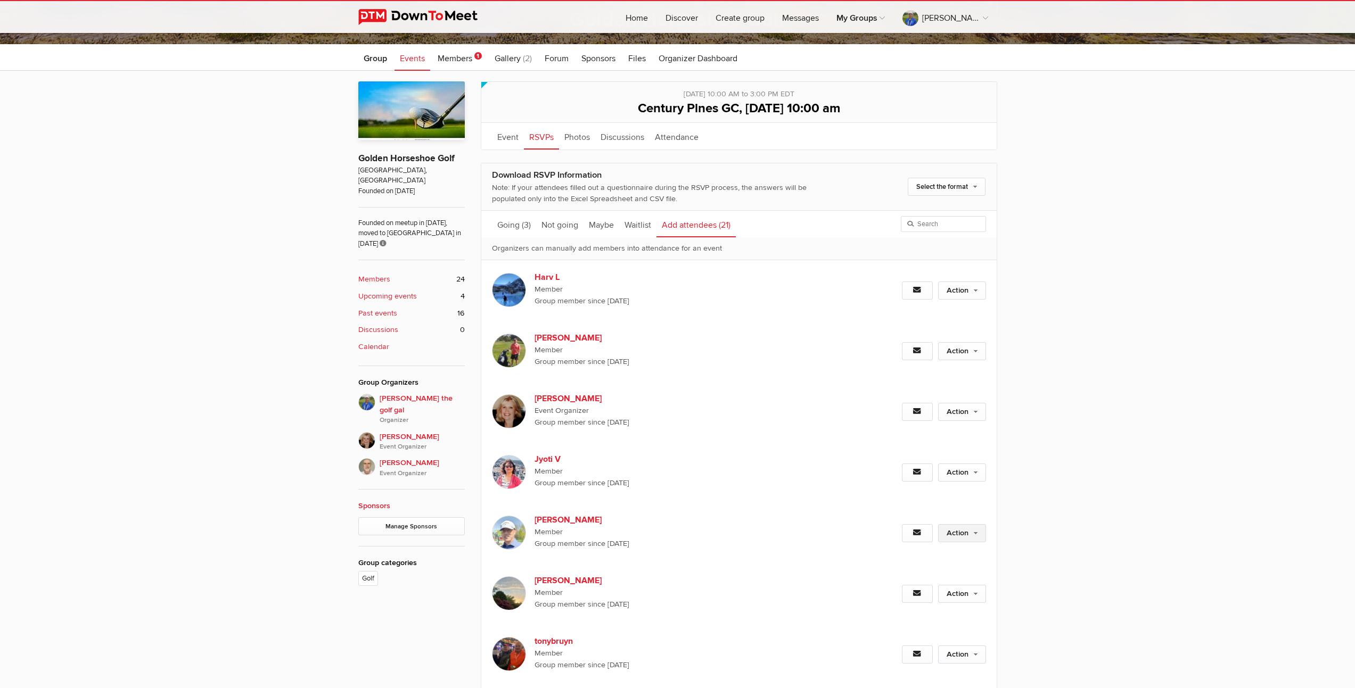
click at [954, 533] on link "Action" at bounding box center [962, 533] width 48 height 18
click at [907, 558] on link "Set as Going" at bounding box center [927, 556] width 116 height 16
click at [501, 227] on link "Going (4)" at bounding box center [514, 224] width 44 height 27
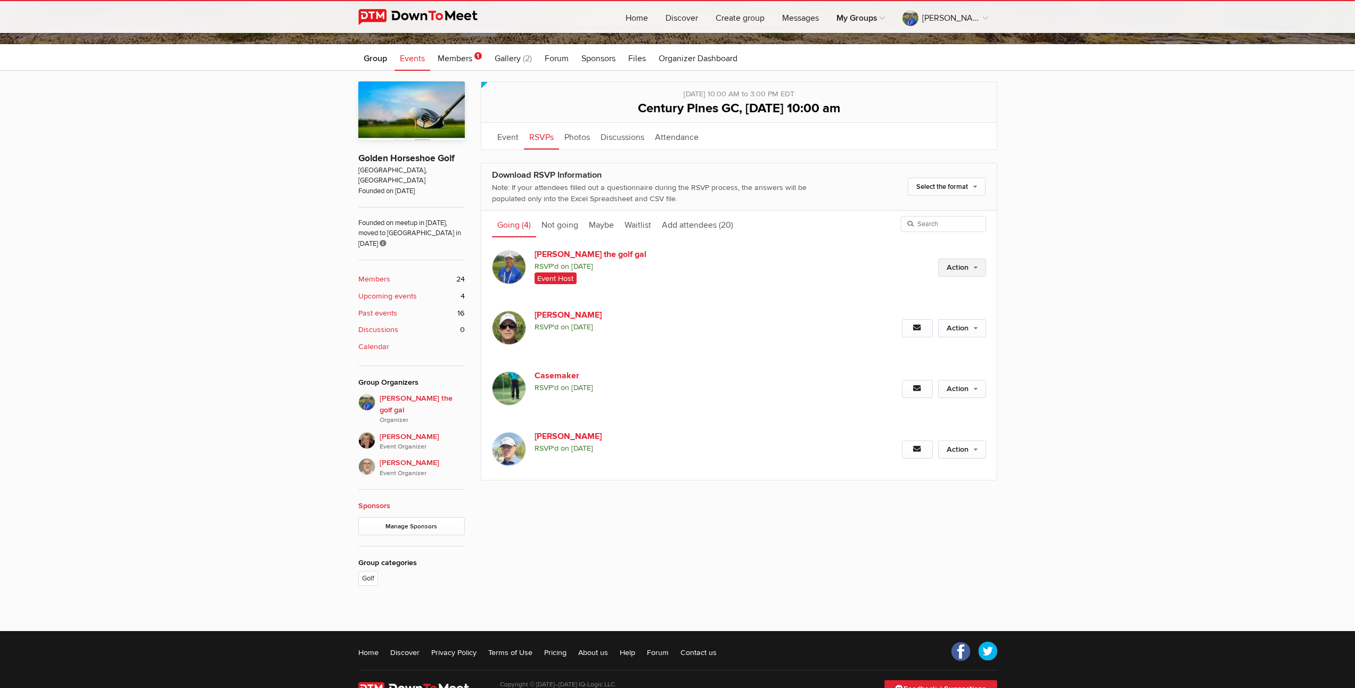
click at [953, 267] on link "Action" at bounding box center [962, 268] width 48 height 18
click at [903, 350] on link "Set as Not going" at bounding box center [927, 350] width 116 height 16
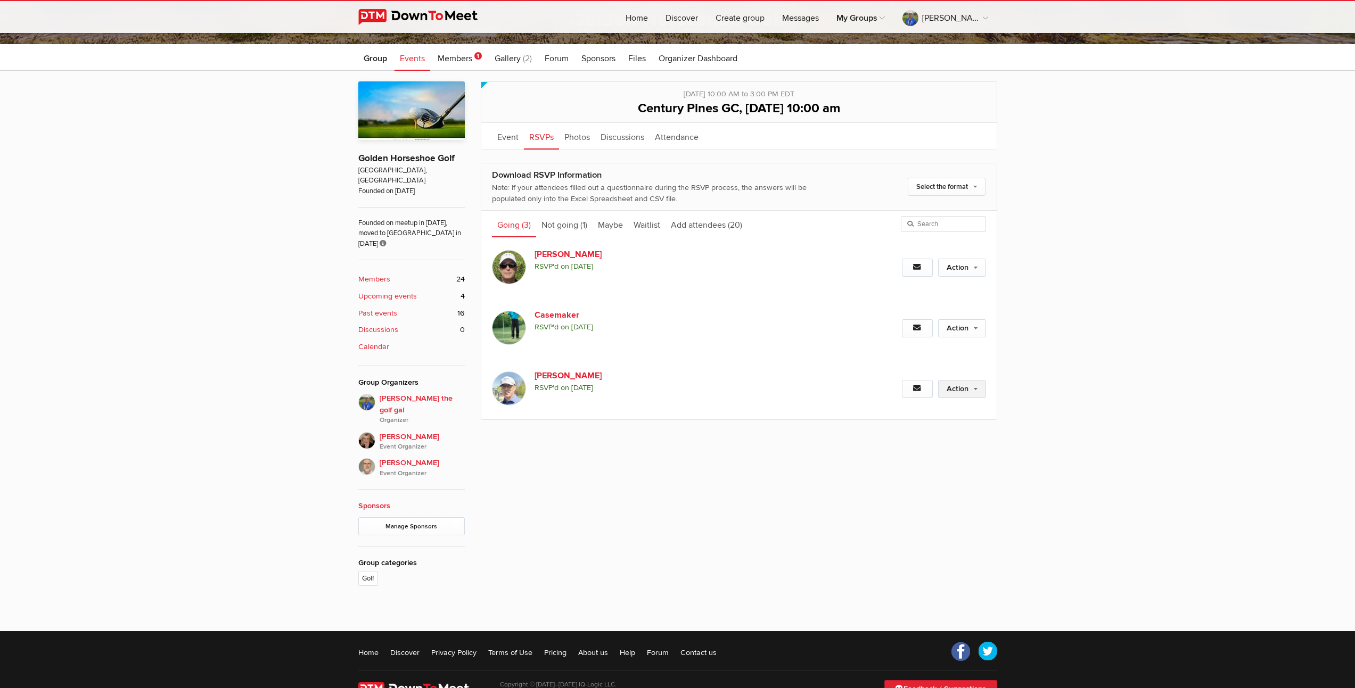
click at [963, 387] on link "Action" at bounding box center [962, 389] width 48 height 18
click at [899, 517] on link "Set as Host" at bounding box center [927, 514] width 116 height 16
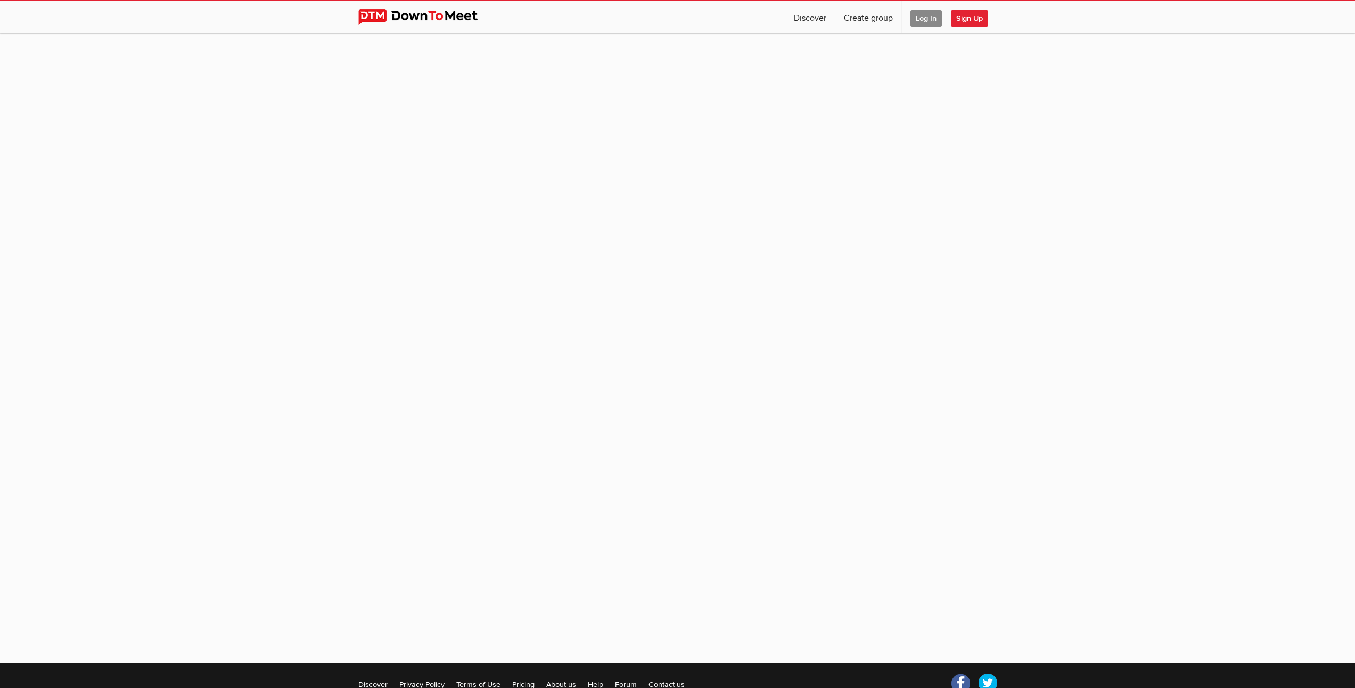
scroll to position [64, 0]
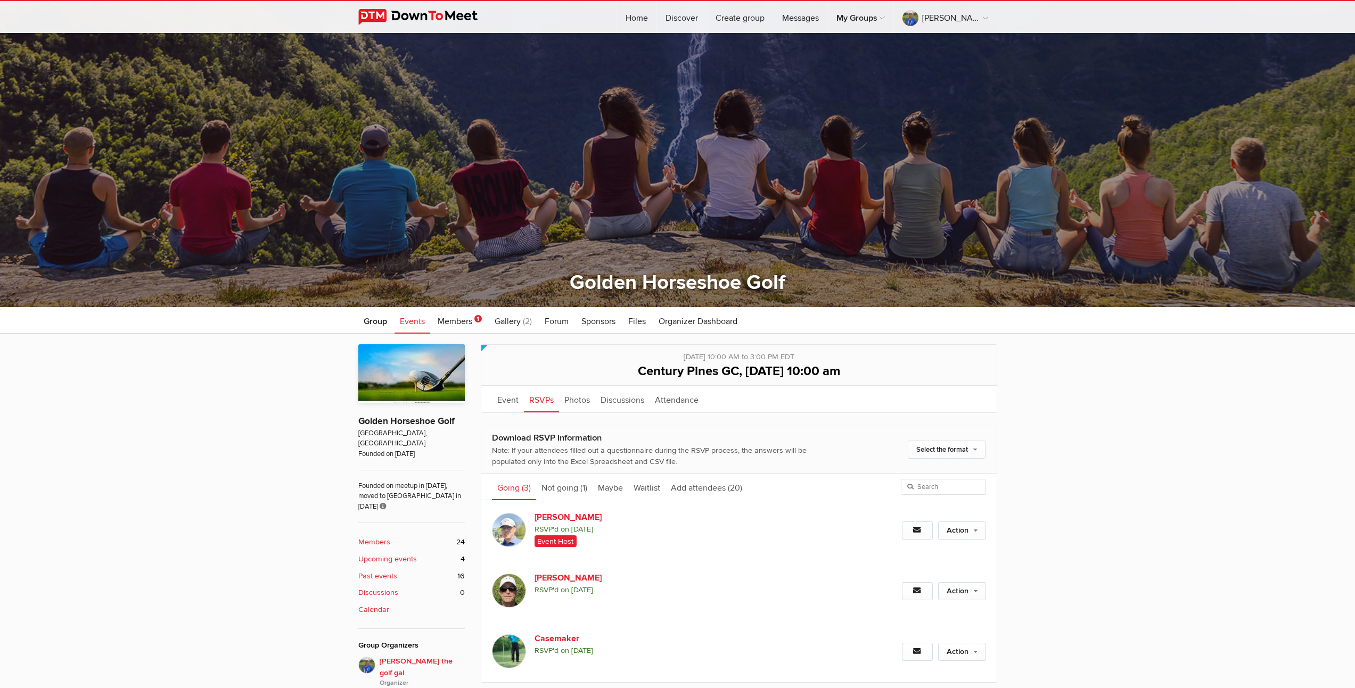
click at [381, 554] on b "Upcoming events" at bounding box center [387, 560] width 59 height 12
